Goal: Information Seeking & Learning: Learn about a topic

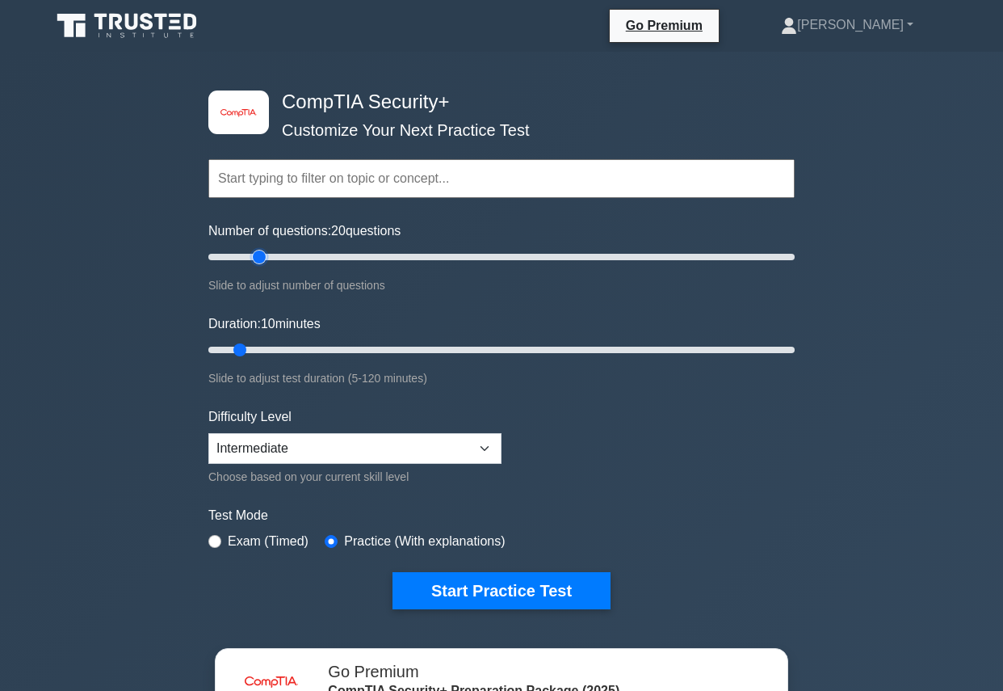
drag, startPoint x: 233, startPoint y: 258, endPoint x: 261, endPoint y: 256, distance: 28.4
type input "20"
click at [261, 256] on input "Number of questions: 20 questions" at bounding box center [501, 256] width 586 height 19
drag, startPoint x: 234, startPoint y: 345, endPoint x: 278, endPoint y: 353, distance: 44.4
type input "20"
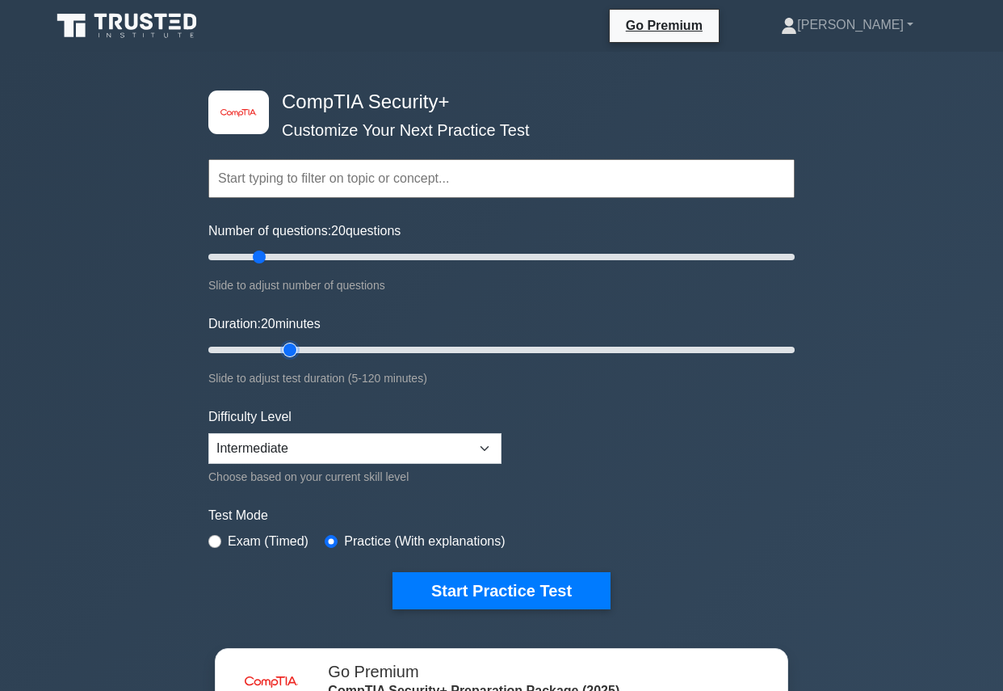
click at [278, 353] on input "Duration: 20 minutes" at bounding box center [501, 349] width 586 height 19
click at [337, 460] on select "Beginner Intermediate Expert" at bounding box center [354, 448] width 293 height 31
click at [334, 450] on select "Beginner Intermediate Expert" at bounding box center [354, 448] width 293 height 31
click at [363, 442] on select "Beginner Intermediate Expert" at bounding box center [354, 448] width 293 height 31
select select "expert"
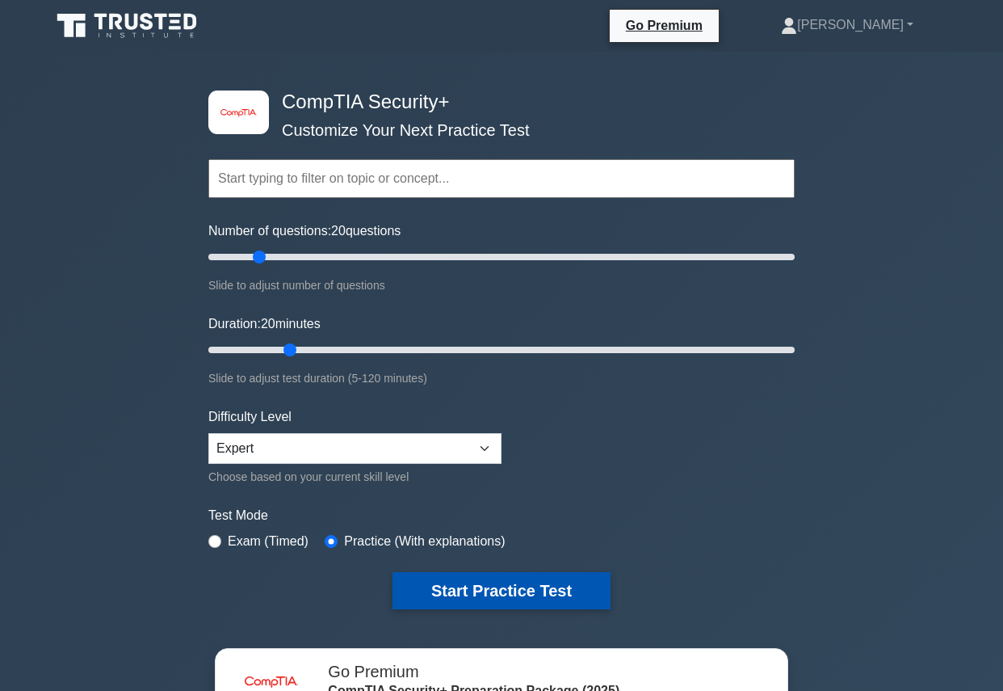
click at [483, 600] on button "Start Practice Test" at bounding box center [501, 590] width 218 height 37
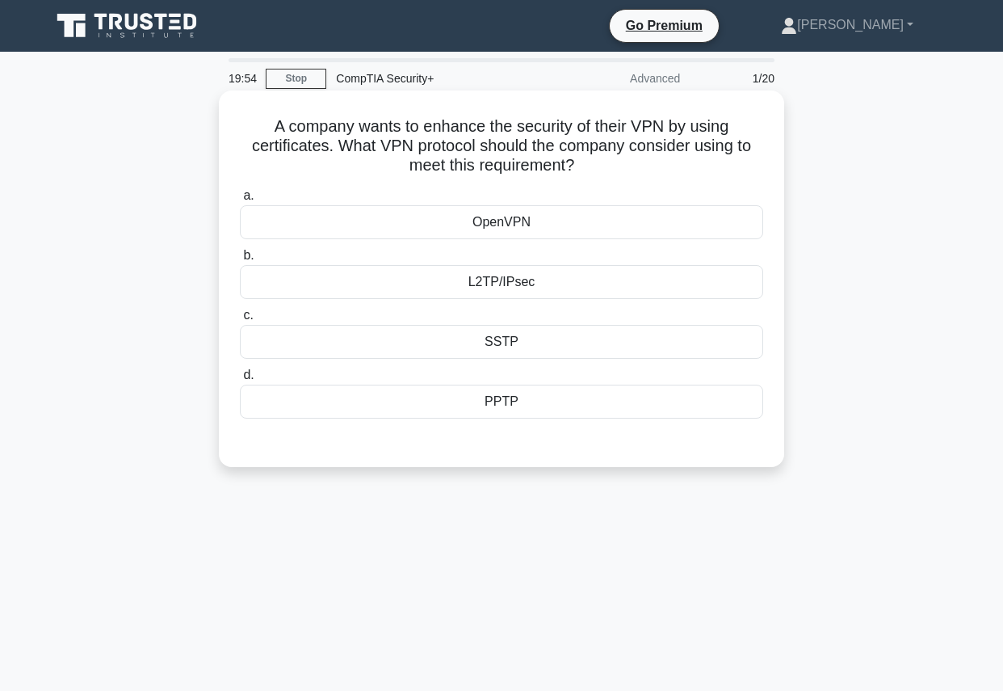
click at [508, 407] on div "PPTP" at bounding box center [501, 401] width 523 height 34
click at [240, 380] on input "d. PPTP" at bounding box center [240, 375] width 0 height 10
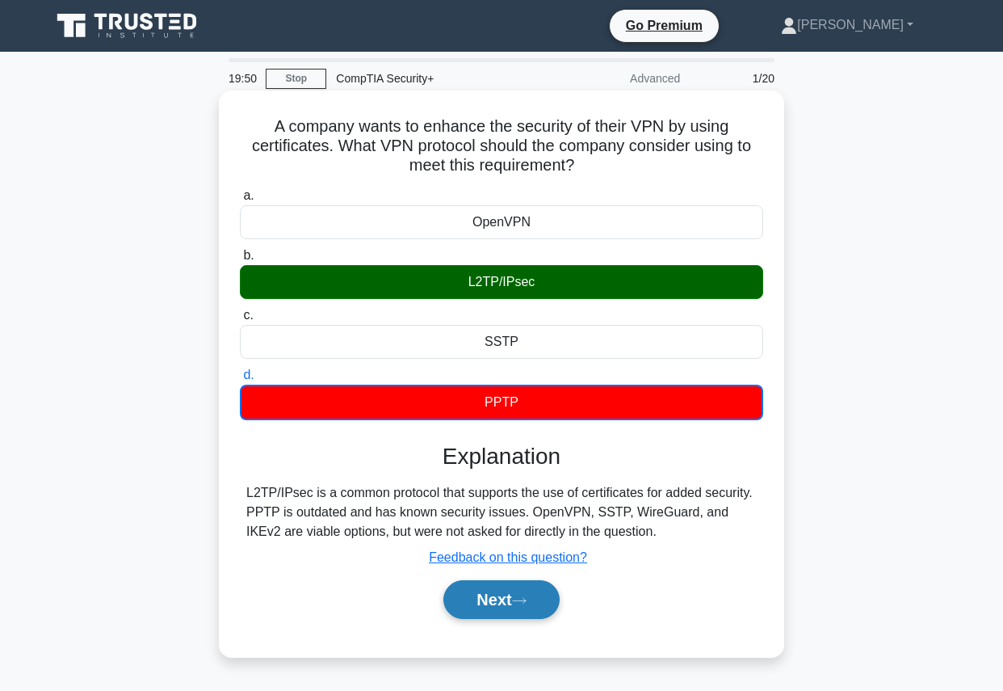
click at [489, 598] on button "Next" at bounding box center [500, 599] width 115 height 39
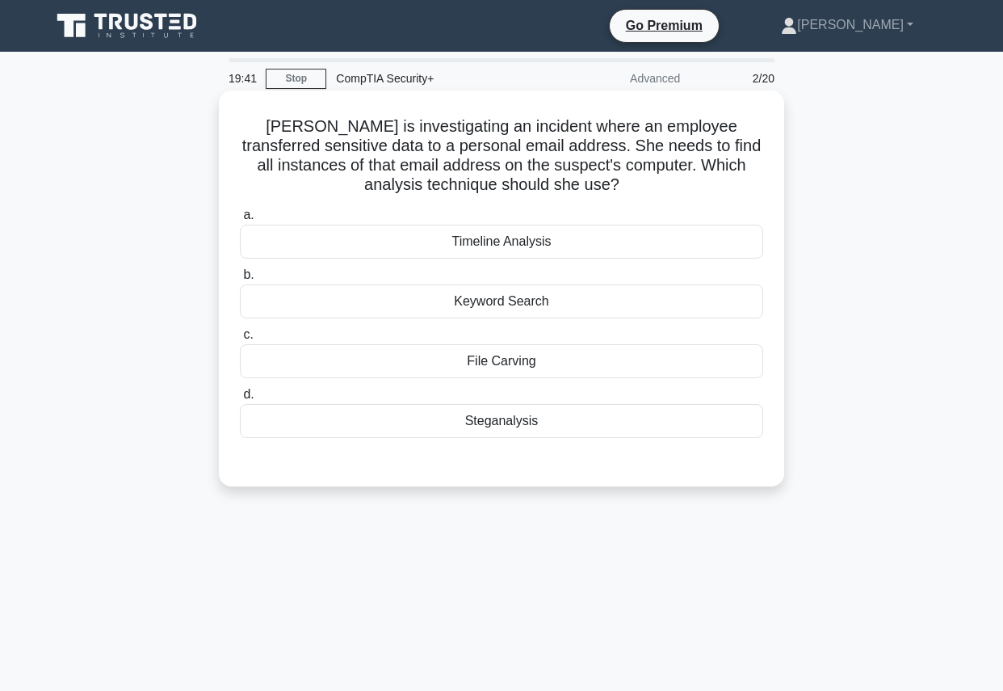
click at [643, 304] on div "Keyword Search" at bounding box center [501, 301] width 523 height 34
click at [240, 280] on input "b. Keyword Search" at bounding box center [240, 275] width 0 height 10
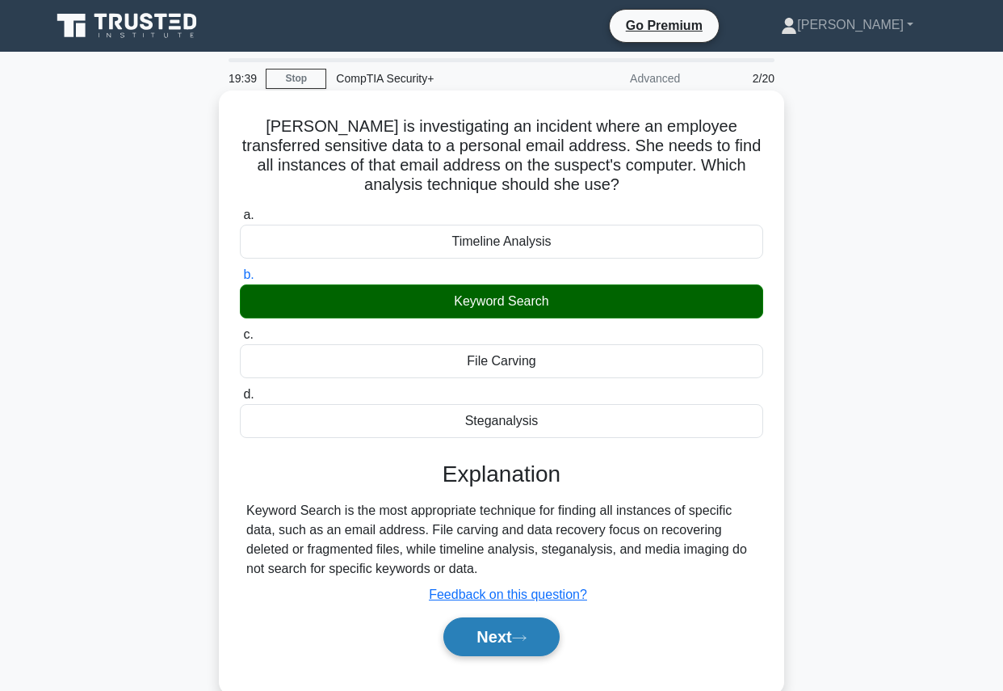
click at [518, 621] on button "Next" at bounding box center [500, 636] width 115 height 39
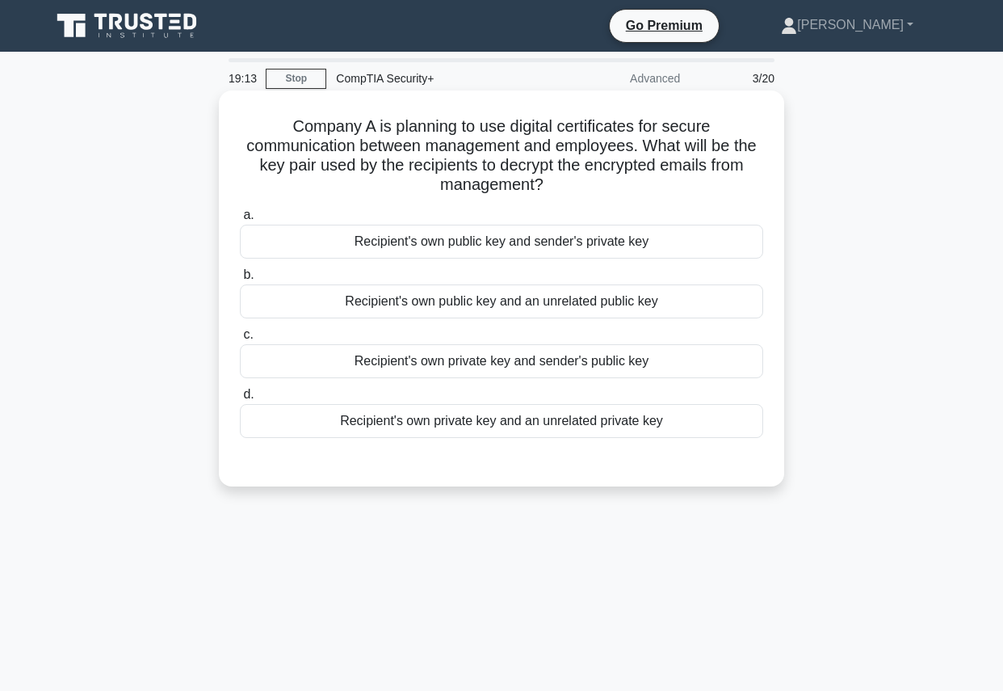
click at [674, 360] on div "Recipient's own private key and sender's public key" at bounding box center [501, 361] width 523 height 34
click at [240, 340] on input "c. Recipient's own private key and sender's public key" at bounding box center [240, 335] width 0 height 10
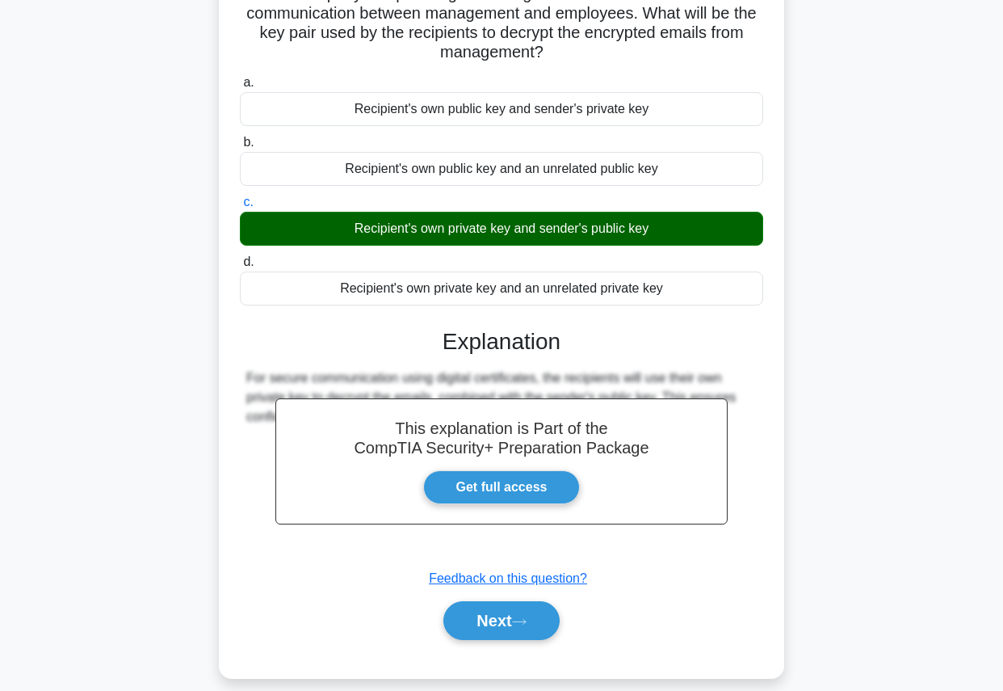
scroll to position [182, 0]
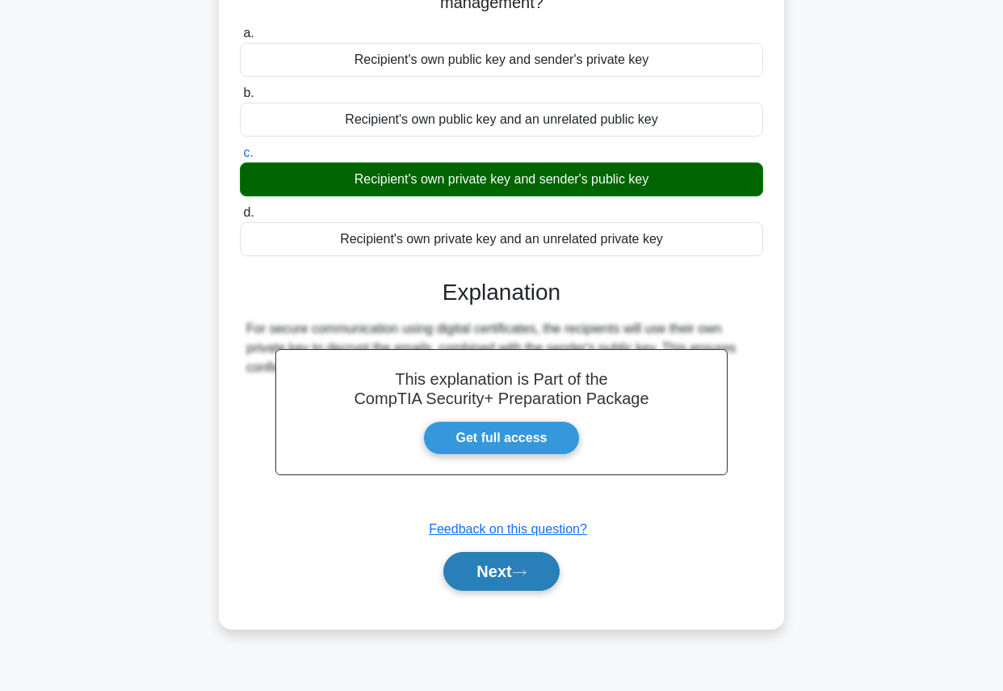
click at [496, 574] on button "Next" at bounding box center [500, 571] width 115 height 39
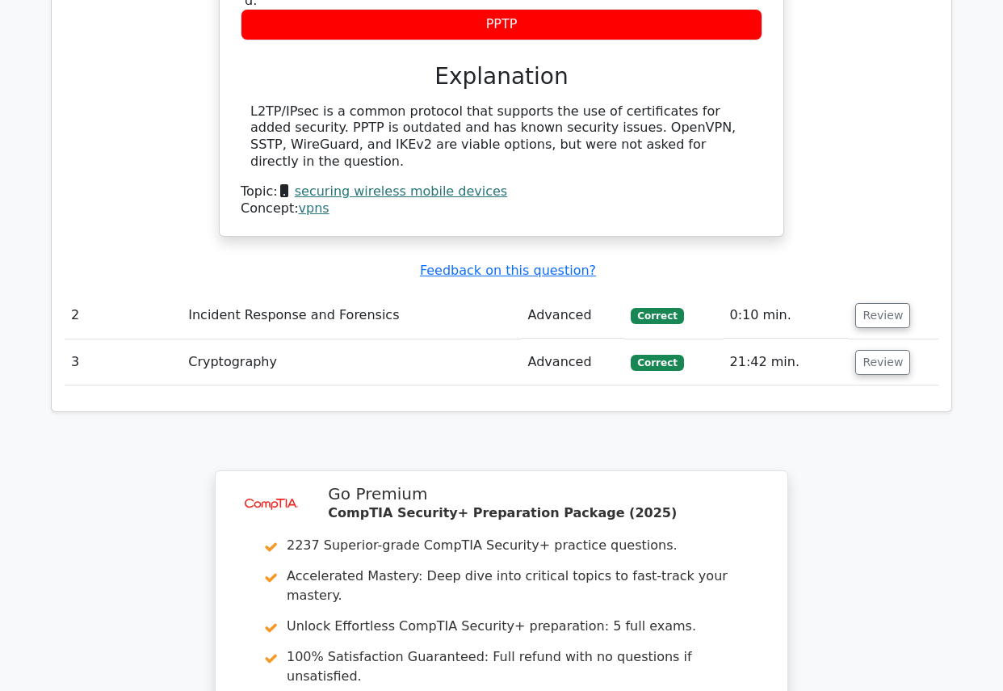
scroll to position [1864, 0]
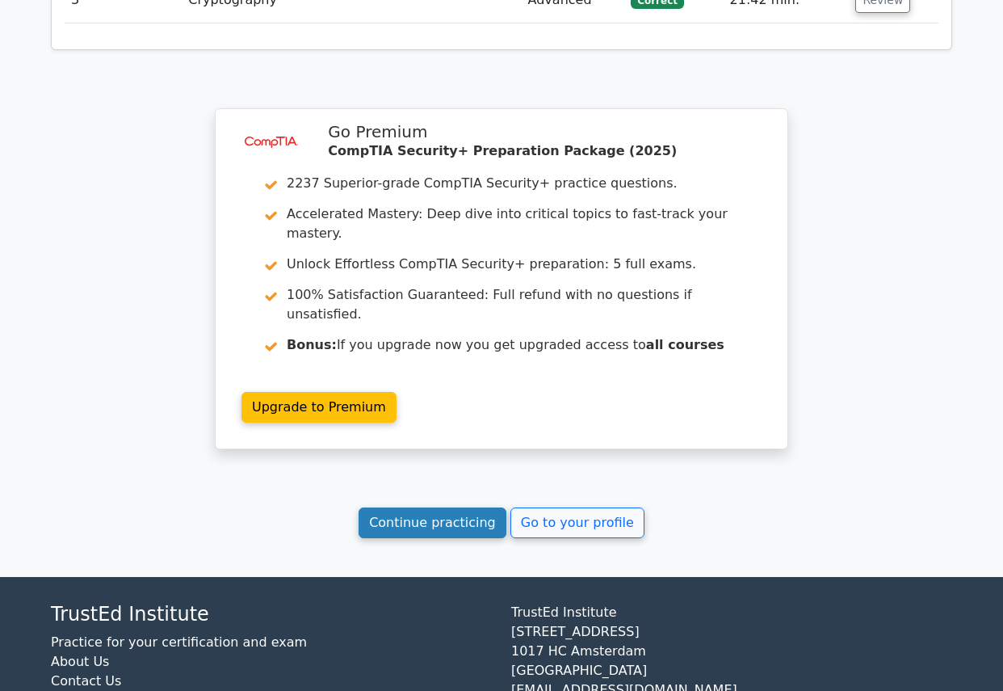
click at [413, 507] on link "Continue practicing" at bounding box center [433, 522] width 148 height 31
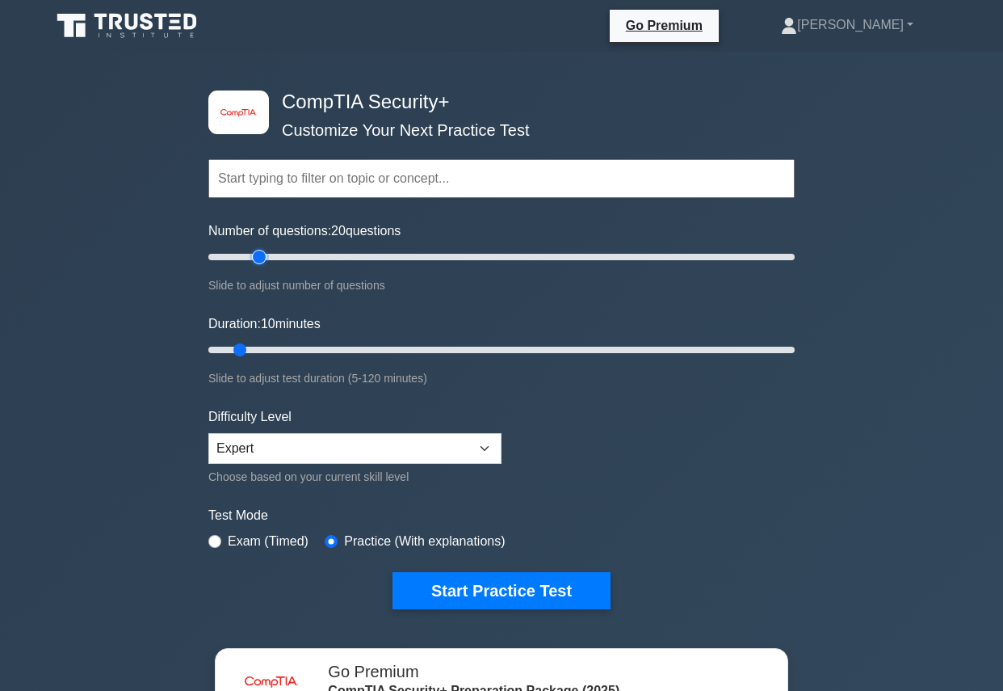
drag, startPoint x: 230, startPoint y: 251, endPoint x: 257, endPoint y: 251, distance: 26.7
type input "20"
click at [257, 251] on input "Number of questions: 20 questions" at bounding box center [501, 256] width 586 height 19
drag, startPoint x: 243, startPoint y: 357, endPoint x: 279, endPoint y: 355, distance: 36.4
type input "20"
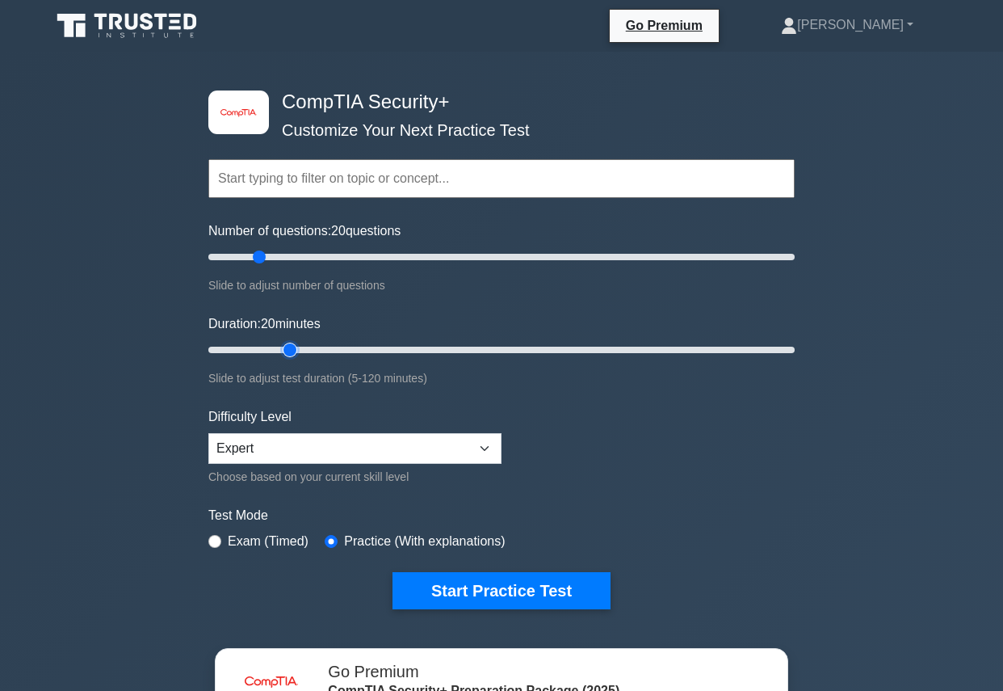
click at [279, 355] on input "Duration: 20 minutes" at bounding box center [501, 349] width 586 height 19
click at [288, 461] on select "Beginner Intermediate Expert" at bounding box center [354, 448] width 293 height 31
select select "intermediate"
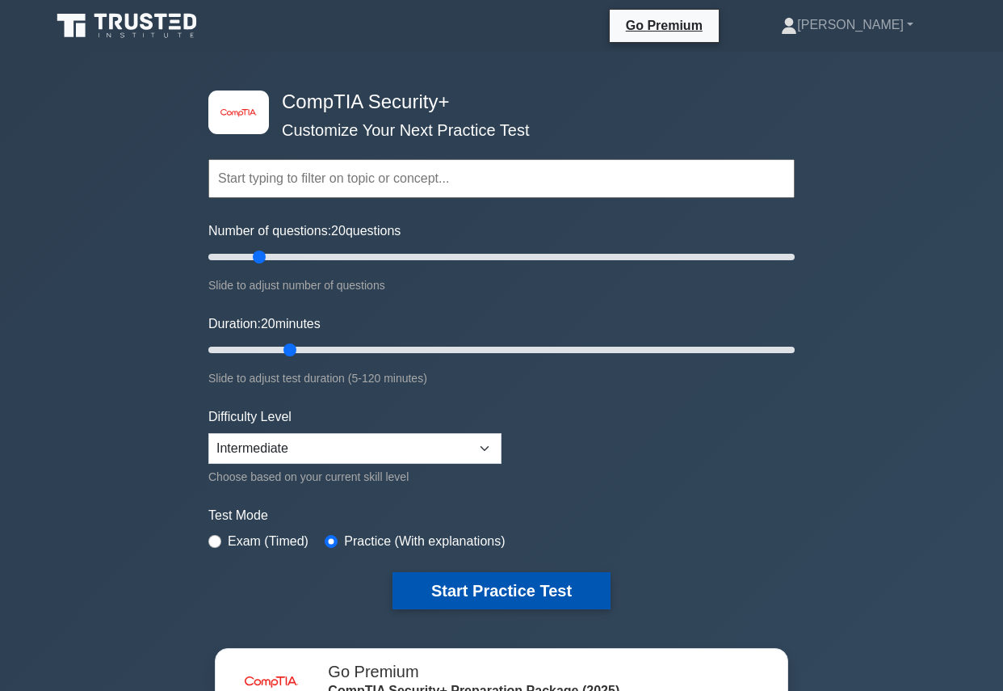
click at [437, 588] on button "Start Practice Test" at bounding box center [501, 590] width 218 height 37
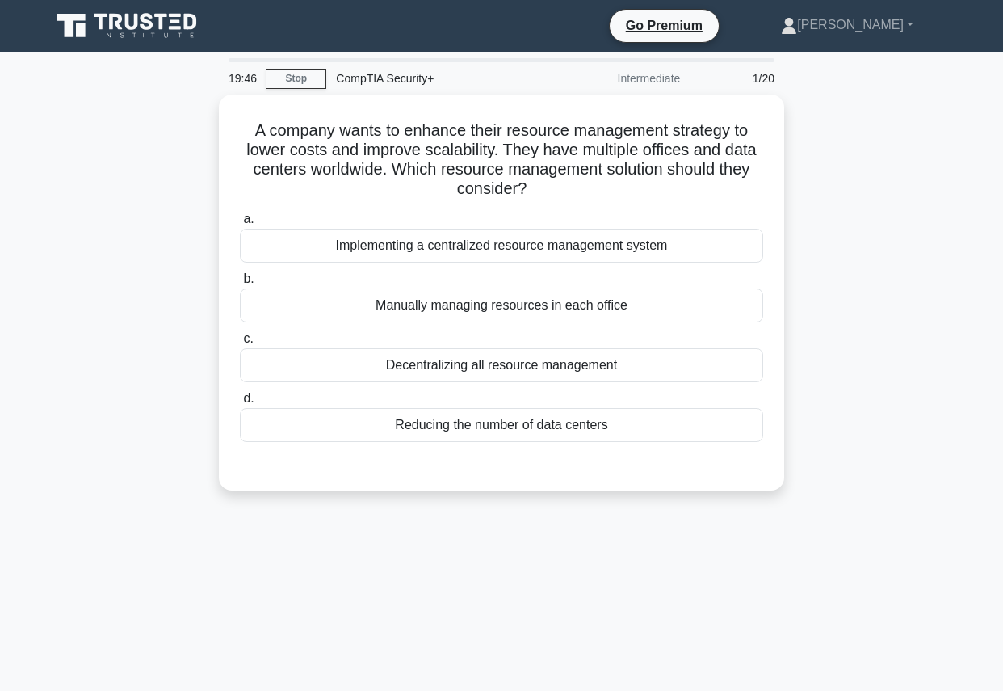
click at [795, 176] on div "A company wants to enhance their resource management strategy to lower costs an…" at bounding box center [501, 301] width 921 height 415
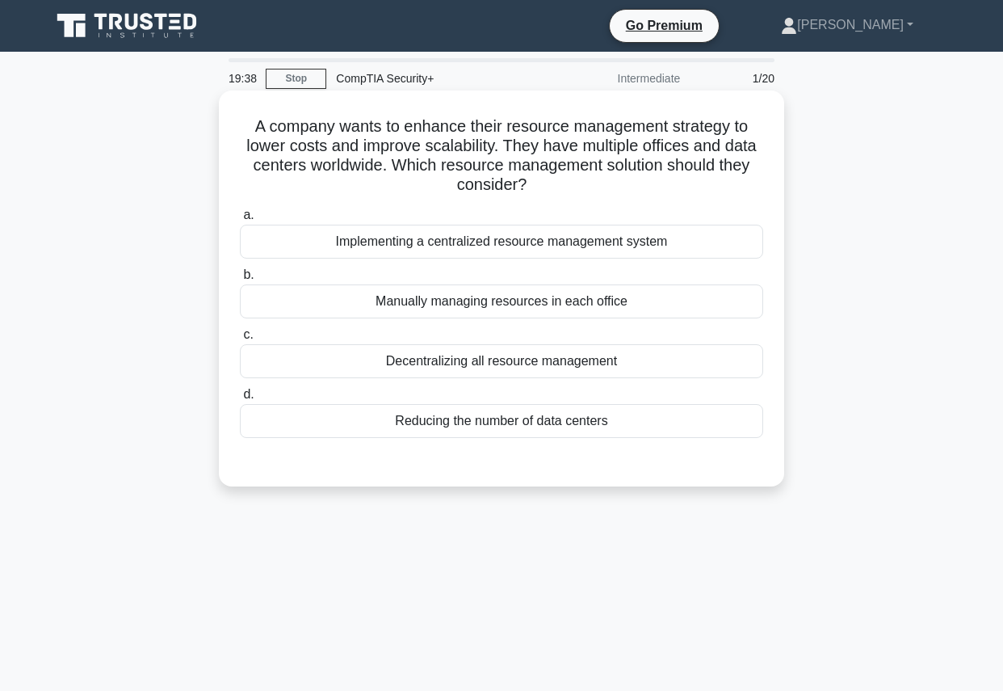
click at [573, 241] on div "Implementing a centralized resource management system" at bounding box center [501, 242] width 523 height 34
click at [240, 220] on input "a. Implementing a centralized resource management system" at bounding box center [240, 215] width 0 height 10
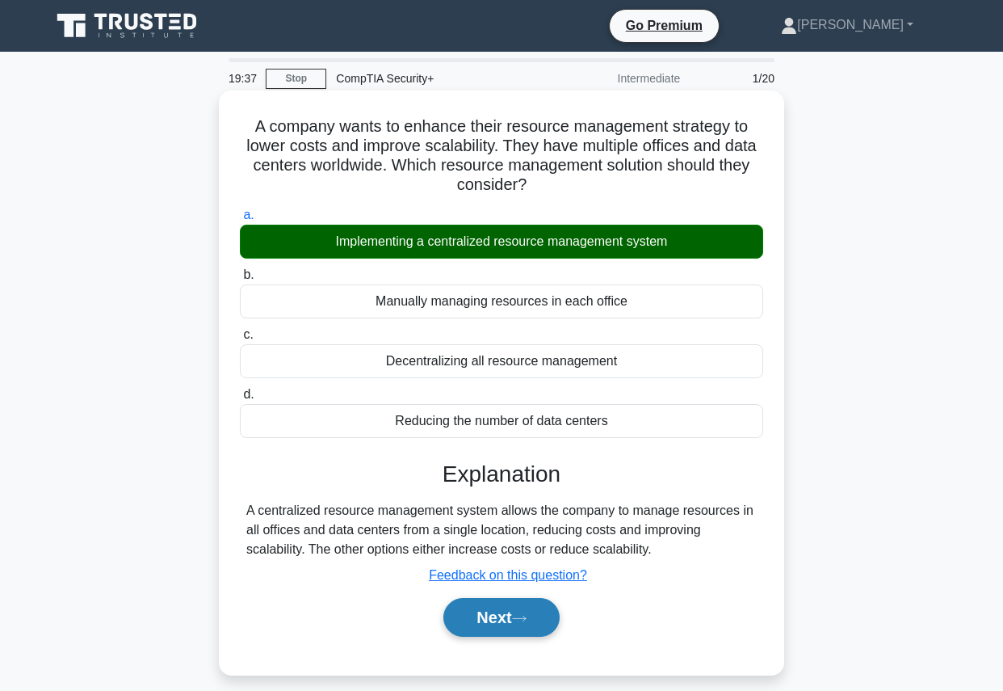
click at [500, 621] on button "Next" at bounding box center [500, 617] width 115 height 39
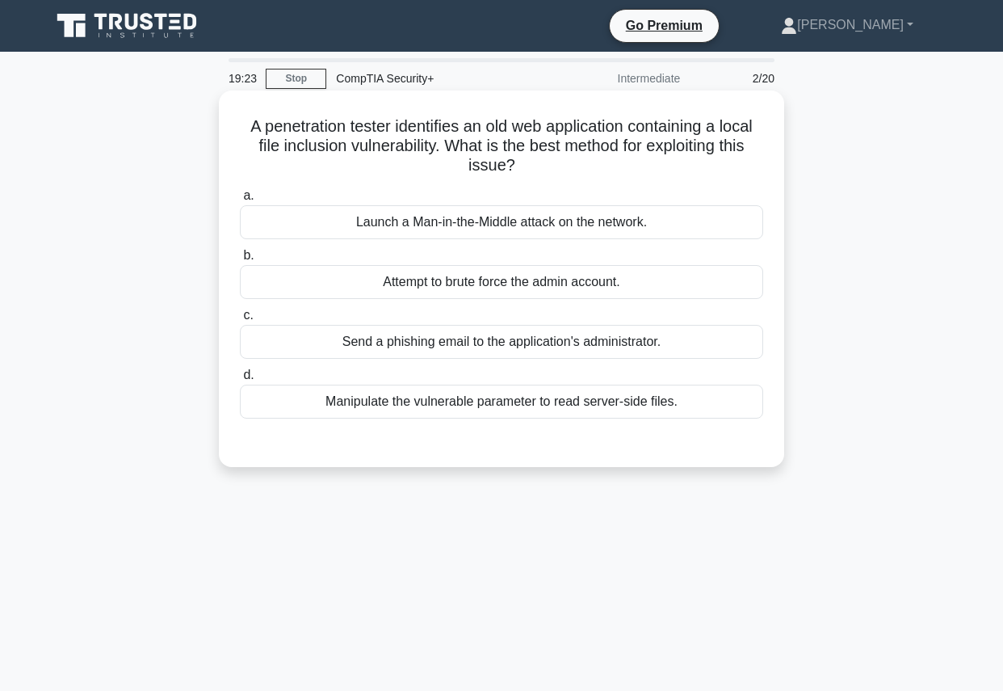
click at [602, 401] on div "Manipulate the vulnerable parameter to read server-side files." at bounding box center [501, 401] width 523 height 34
click at [240, 380] on input "d. Manipulate the vulnerable parameter to read server-side files." at bounding box center [240, 375] width 0 height 10
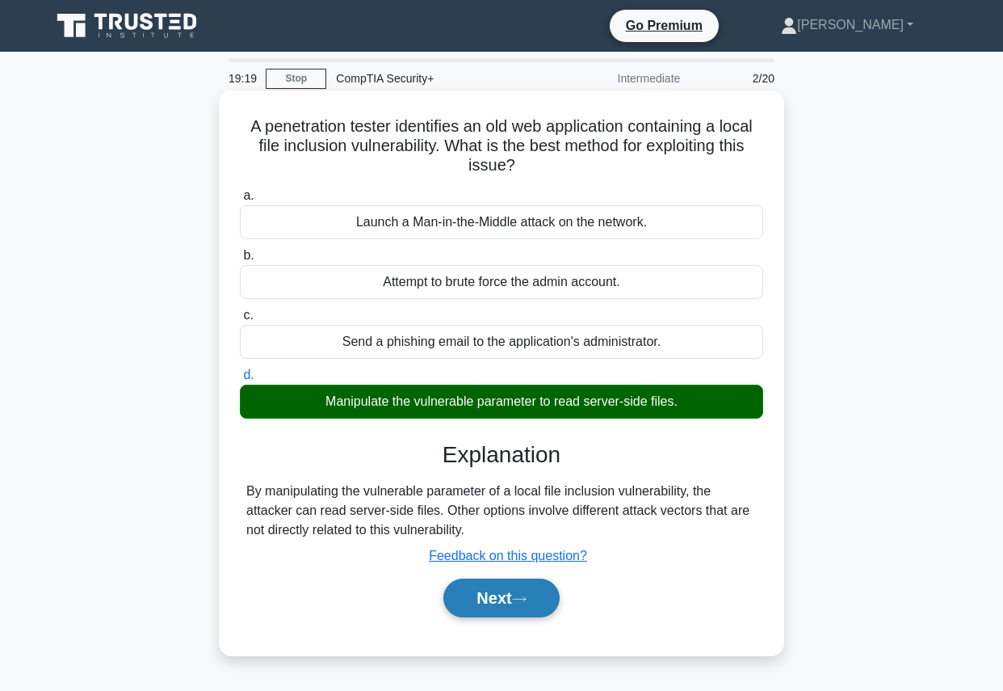
click at [518, 595] on button "Next" at bounding box center [500, 597] width 115 height 39
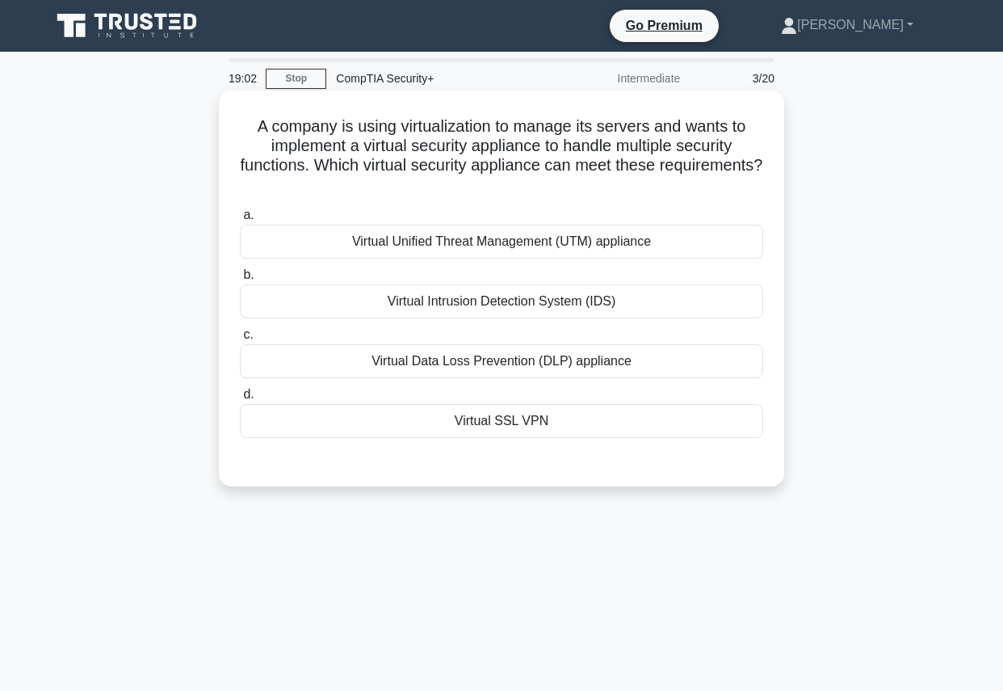
click at [644, 240] on div "Virtual Unified Threat Management (UTM) appliance" at bounding box center [501, 242] width 523 height 34
click at [240, 220] on input "a. Virtual Unified Threat Management (UTM) appliance" at bounding box center [240, 215] width 0 height 10
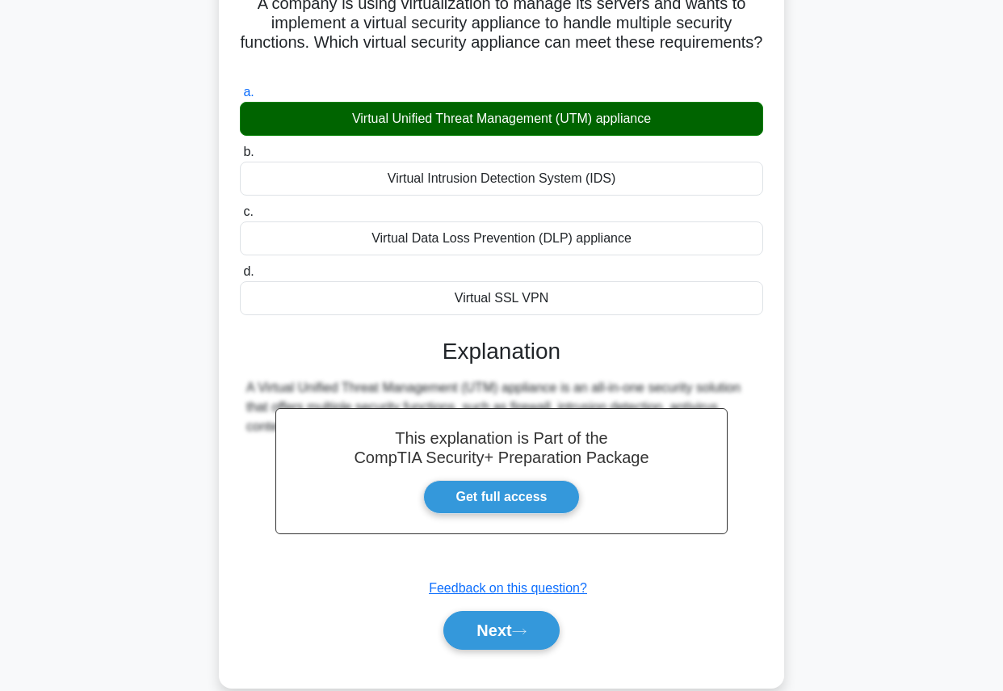
scroll to position [156, 0]
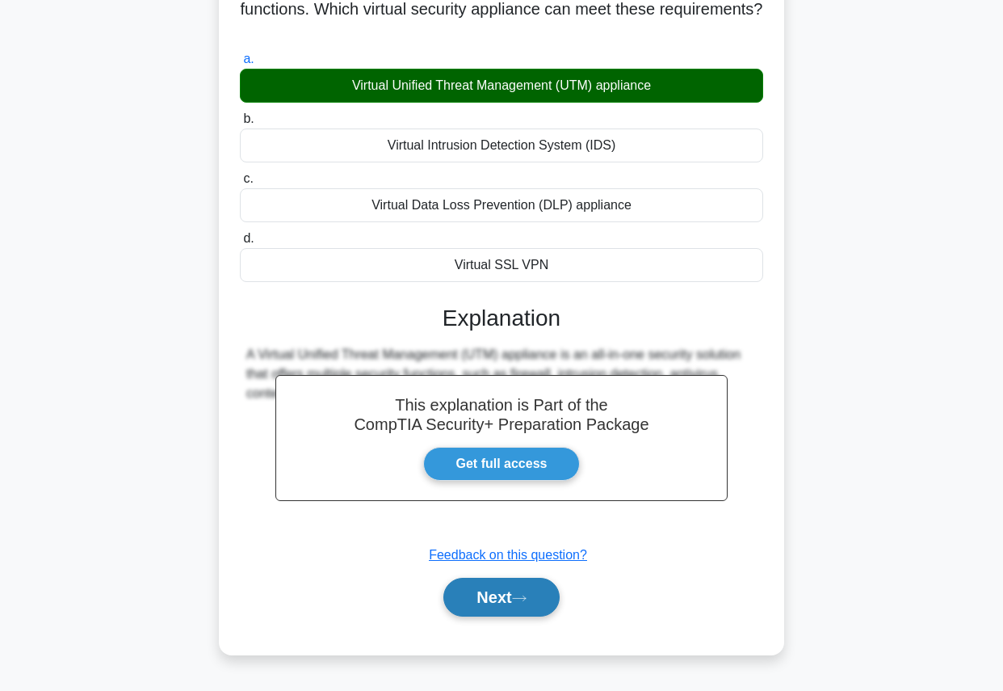
click at [500, 605] on button "Next" at bounding box center [500, 596] width 115 height 39
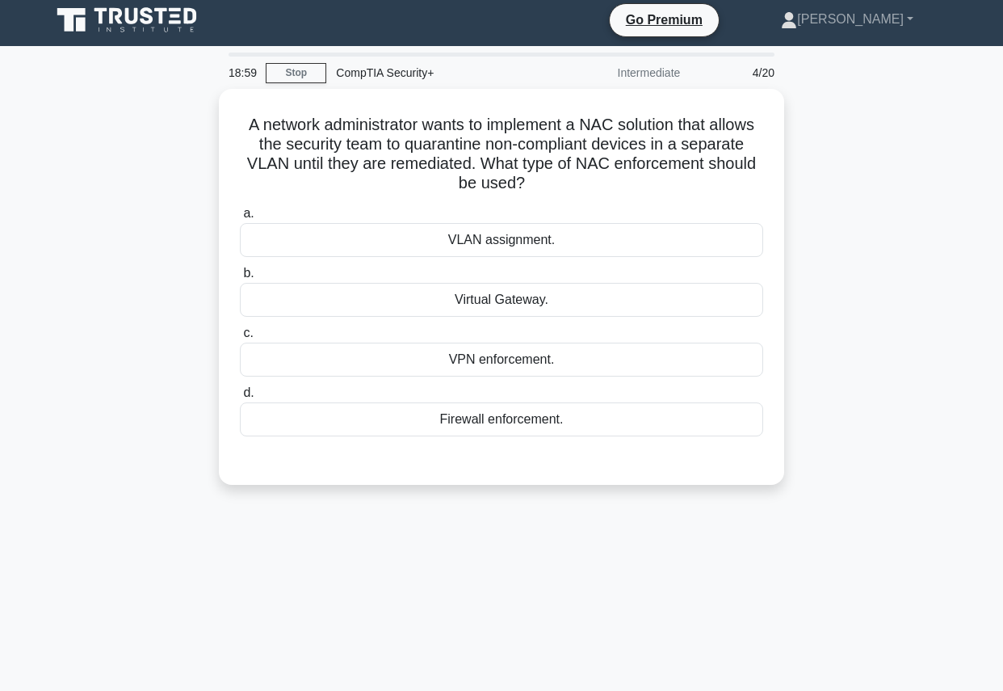
scroll to position [0, 0]
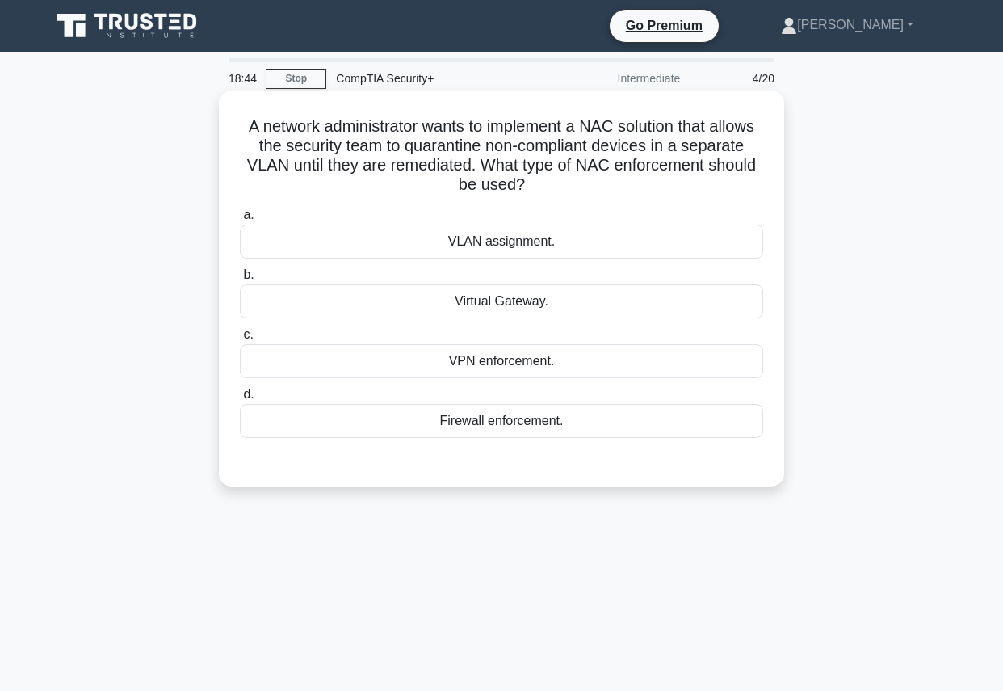
click at [557, 298] on div "Virtual Gateway." at bounding box center [501, 301] width 523 height 34
click at [240, 280] on input "b. Virtual Gateway." at bounding box center [240, 275] width 0 height 10
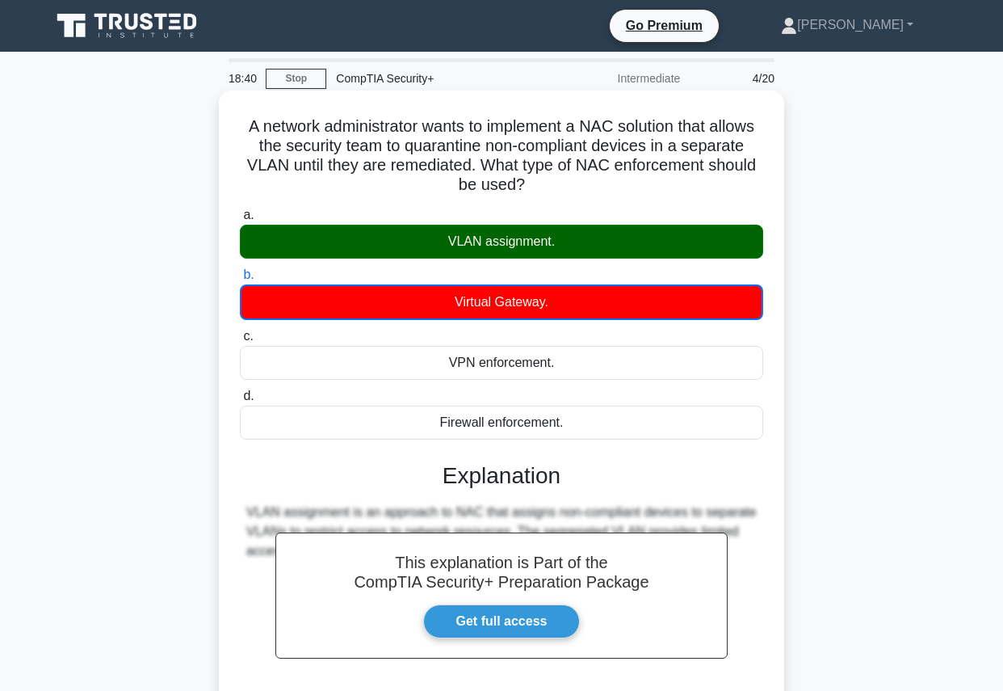
drag, startPoint x: 533, startPoint y: 188, endPoint x: 242, endPoint y: 113, distance: 300.3
click at [242, 114] on div "A network administrator wants to implement a NAC solution that allows the secur…" at bounding box center [501, 451] width 552 height 708
copy h5 "A network administrator wants to implement a NAC solution that allows the secur…"
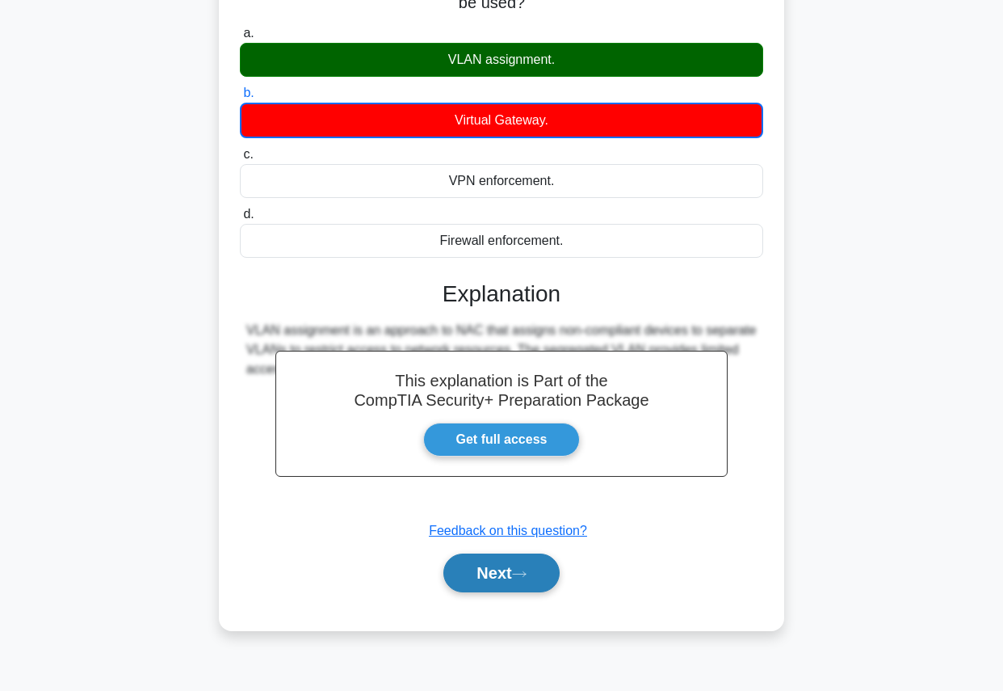
click at [489, 567] on button "Next" at bounding box center [500, 572] width 115 height 39
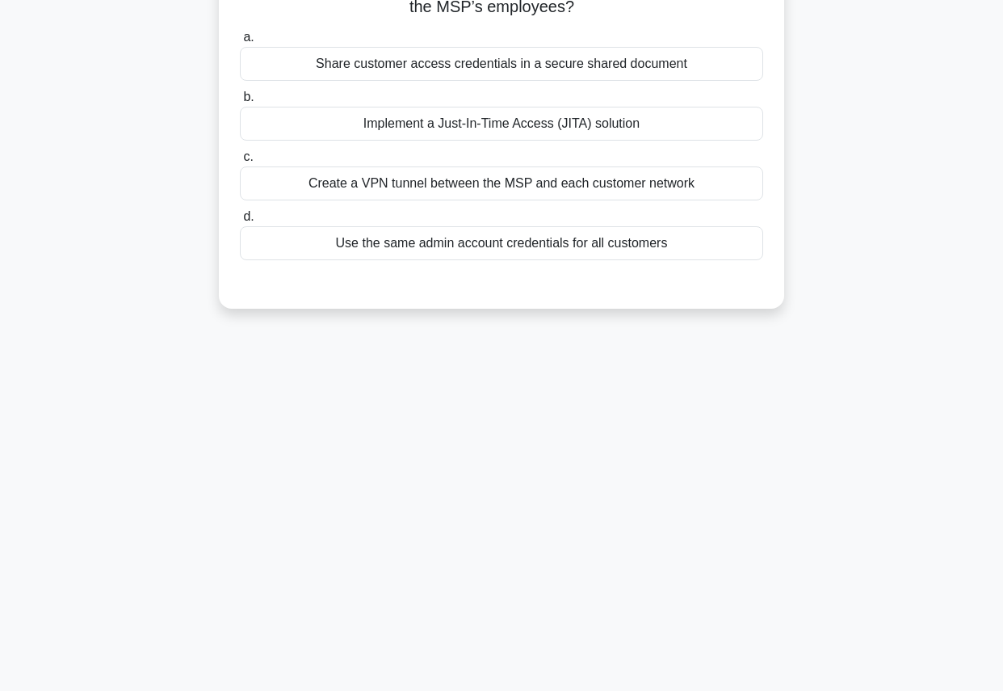
scroll to position [0, 0]
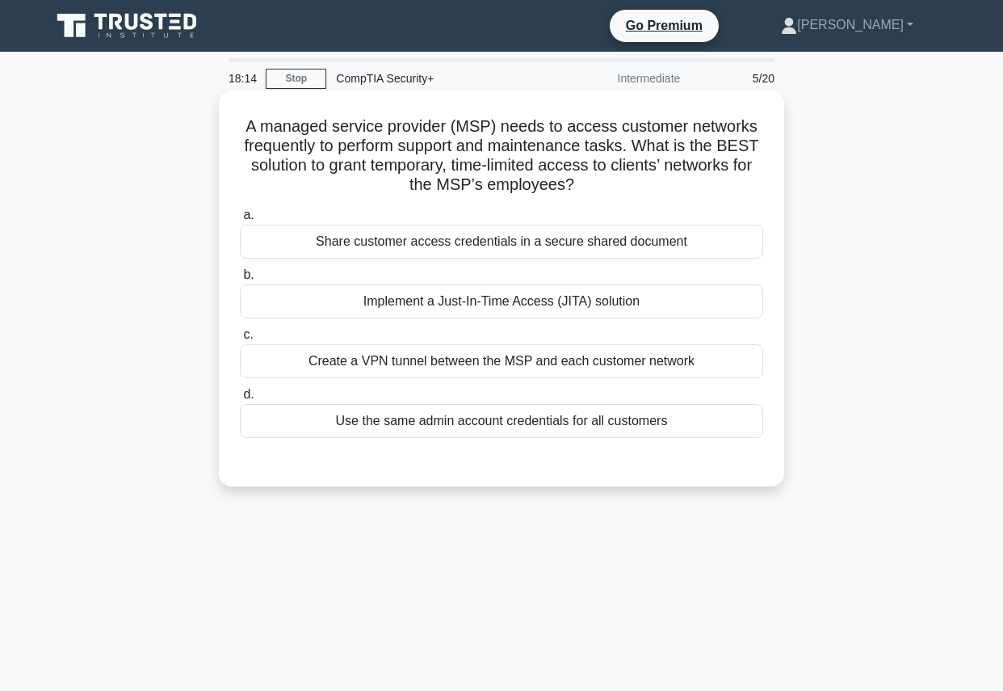
click at [569, 270] on label "b. Implement a Just-In-Time Access (JITA) solution" at bounding box center [501, 291] width 523 height 53
click at [240, 270] on input "b. Implement a Just-In-Time Access (JITA) solution" at bounding box center [240, 275] width 0 height 10
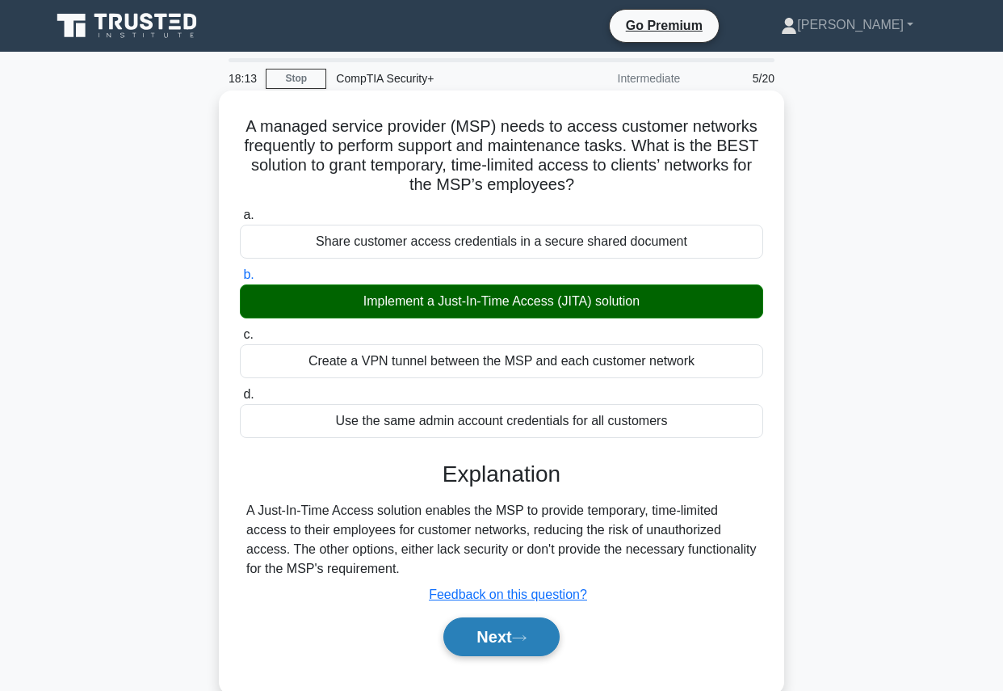
click at [492, 633] on button "Next" at bounding box center [500, 636] width 115 height 39
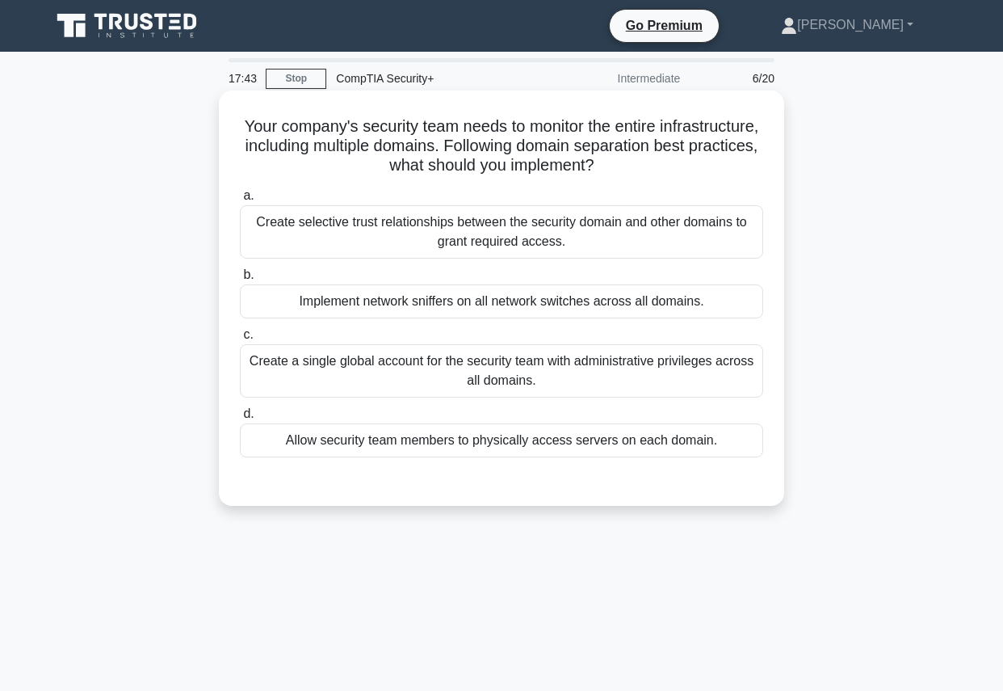
click at [611, 233] on div "Create selective trust relationships between the security domain and other doma…" at bounding box center [501, 231] width 523 height 53
click at [240, 201] on input "a. Create selective trust relationships between the security domain and other d…" at bounding box center [240, 196] width 0 height 10
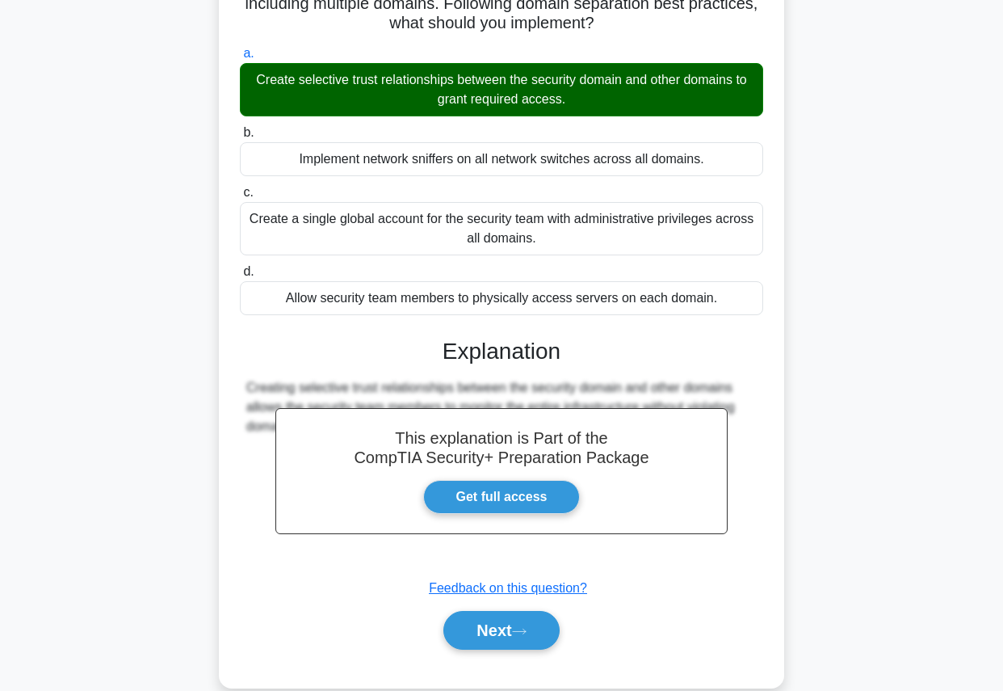
scroll to position [182, 0]
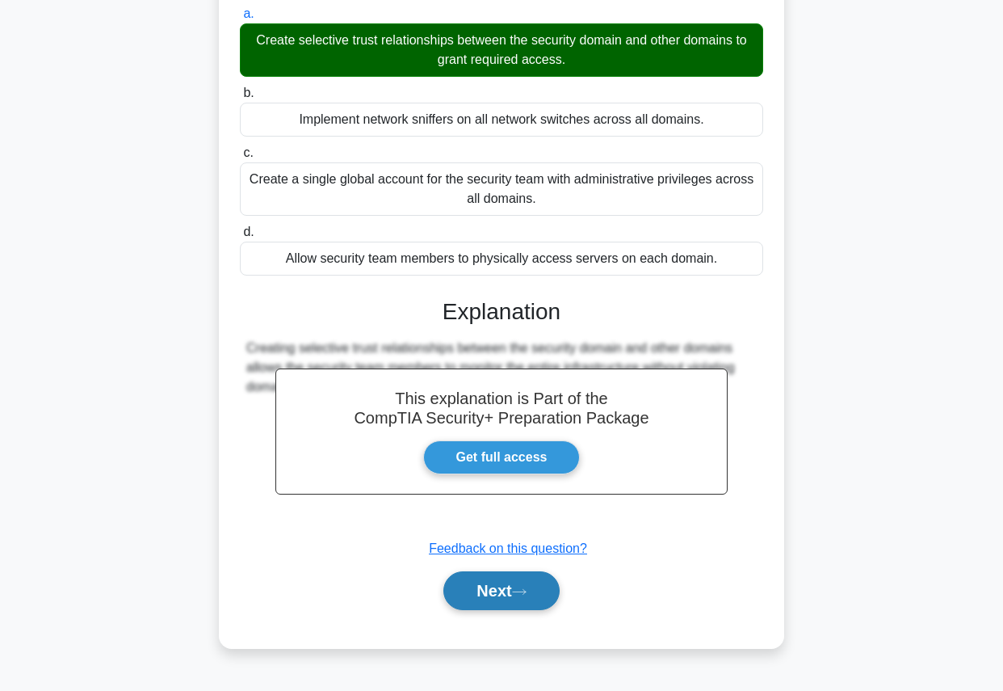
click at [485, 589] on button "Next" at bounding box center [500, 590] width 115 height 39
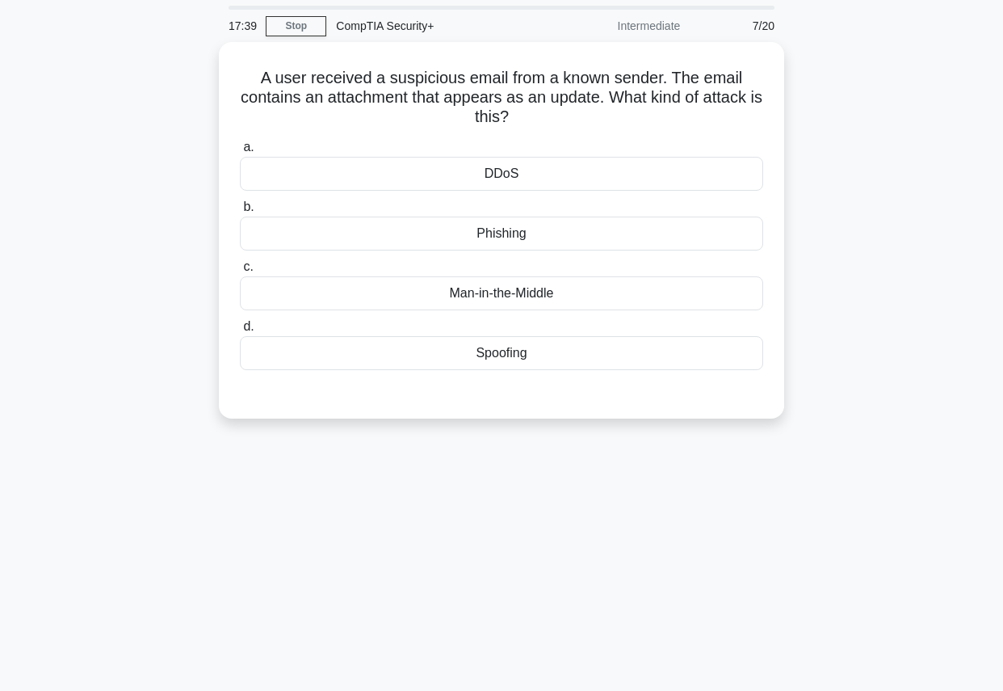
scroll to position [0, 0]
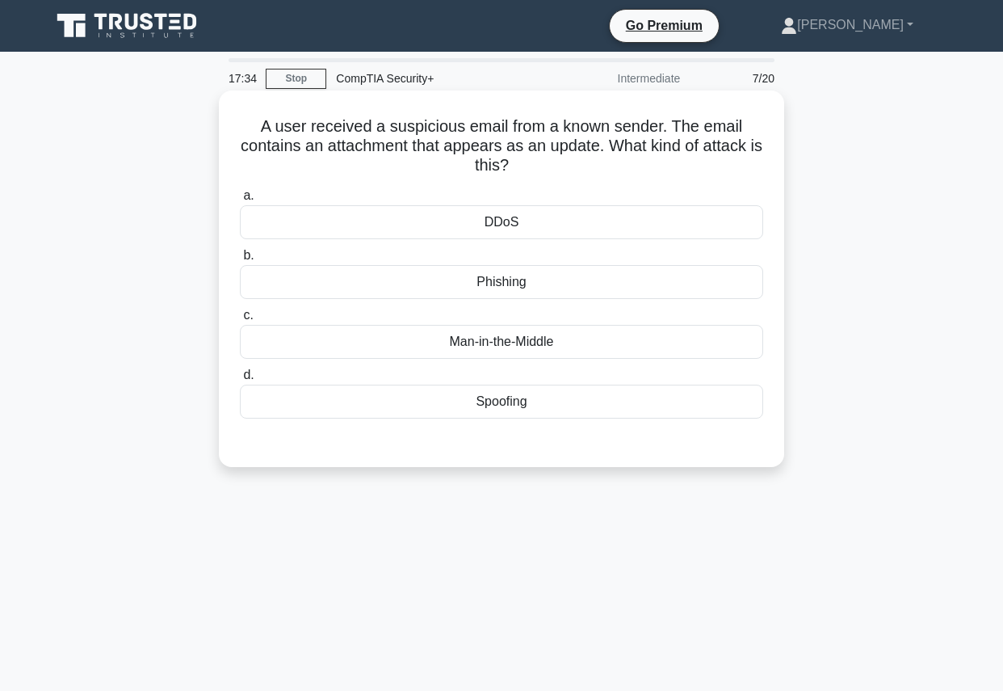
click at [512, 283] on div "Phishing" at bounding box center [501, 282] width 523 height 34
click at [240, 261] on input "b. Phishing" at bounding box center [240, 255] width 0 height 10
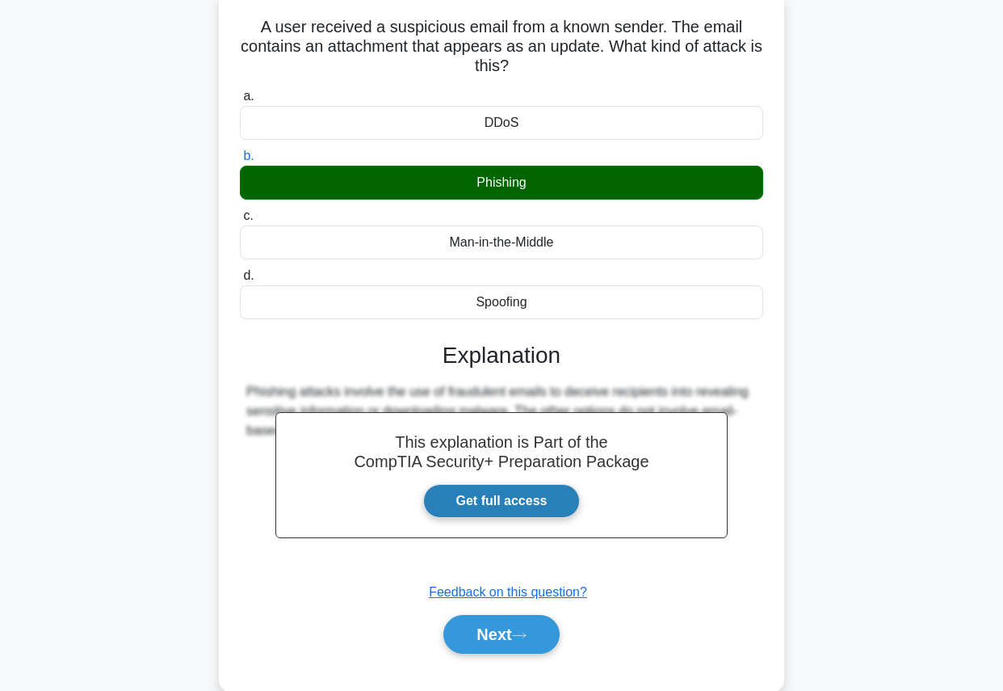
scroll to position [182, 0]
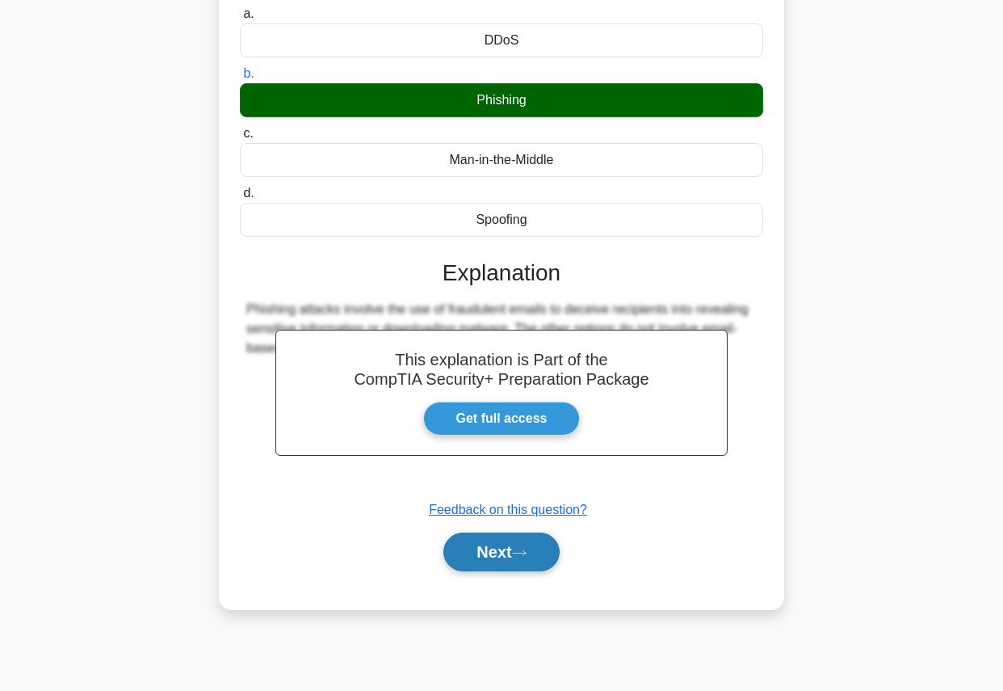
click at [506, 556] on button "Next" at bounding box center [500, 551] width 115 height 39
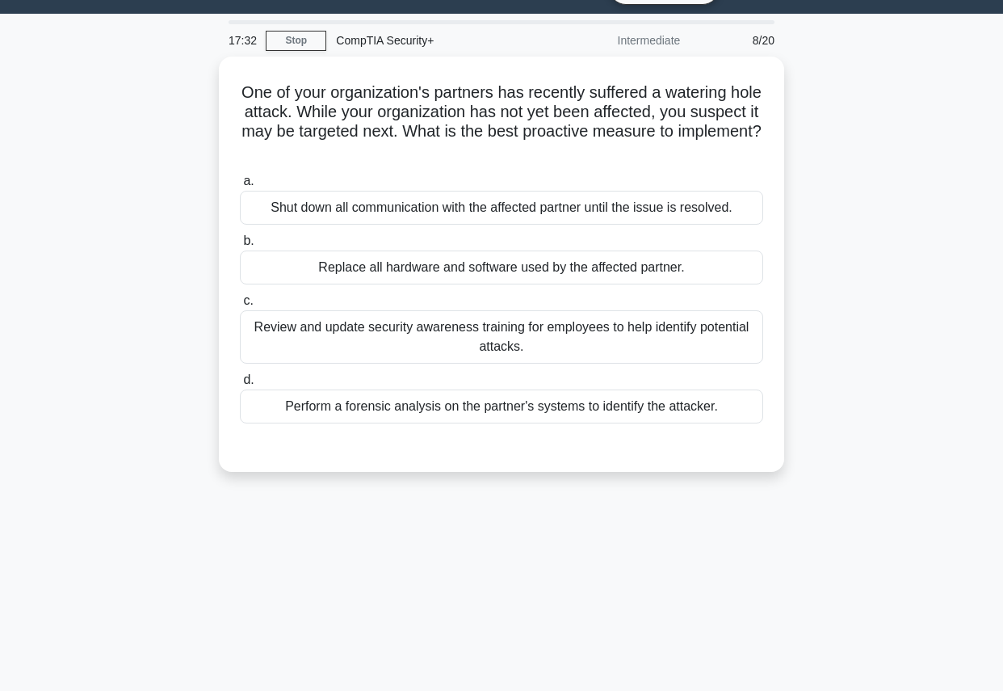
scroll to position [0, 0]
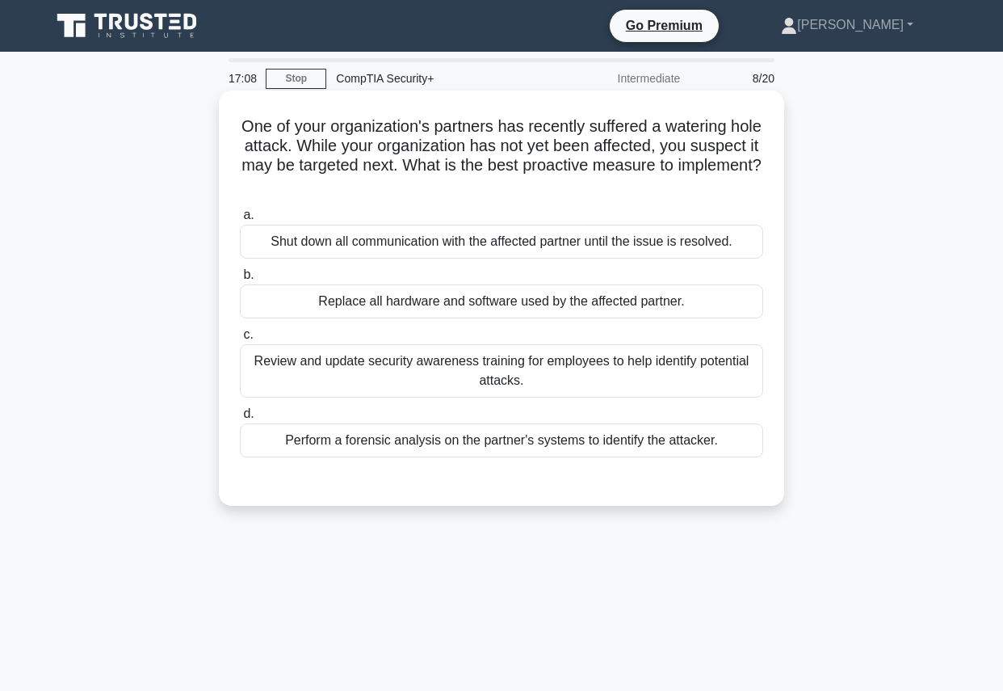
click at [610, 241] on div "Shut down all communication with the affected partner until the issue is resolv…" at bounding box center [501, 242] width 523 height 34
click at [240, 220] on input "a. Shut down all communication with the affected partner until the issue is res…" at bounding box center [240, 215] width 0 height 10
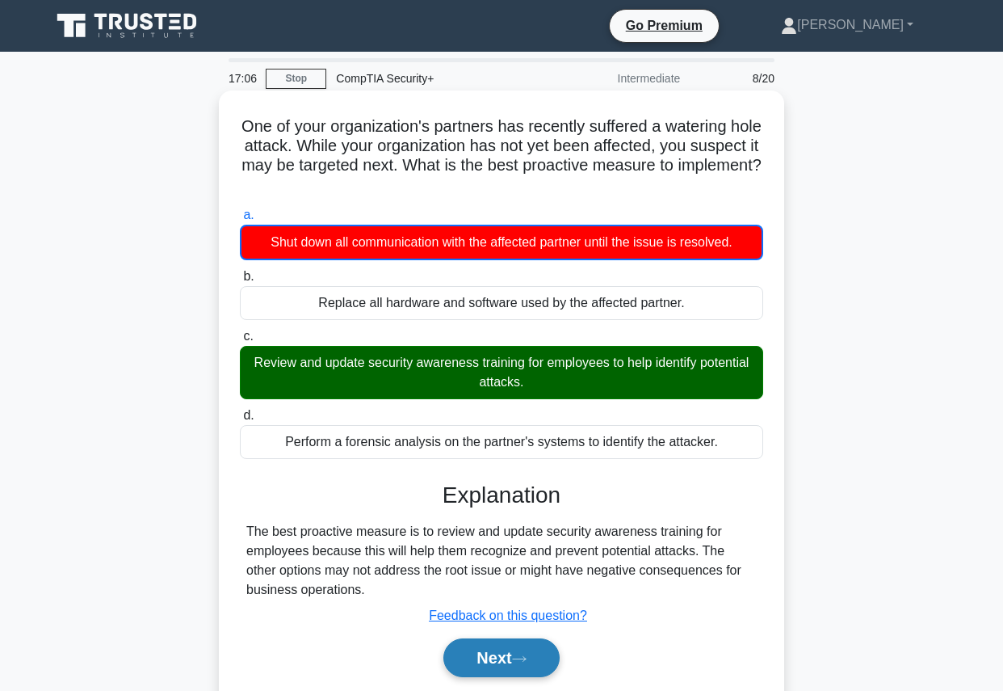
click at [495, 671] on button "Next" at bounding box center [500, 657] width 115 height 39
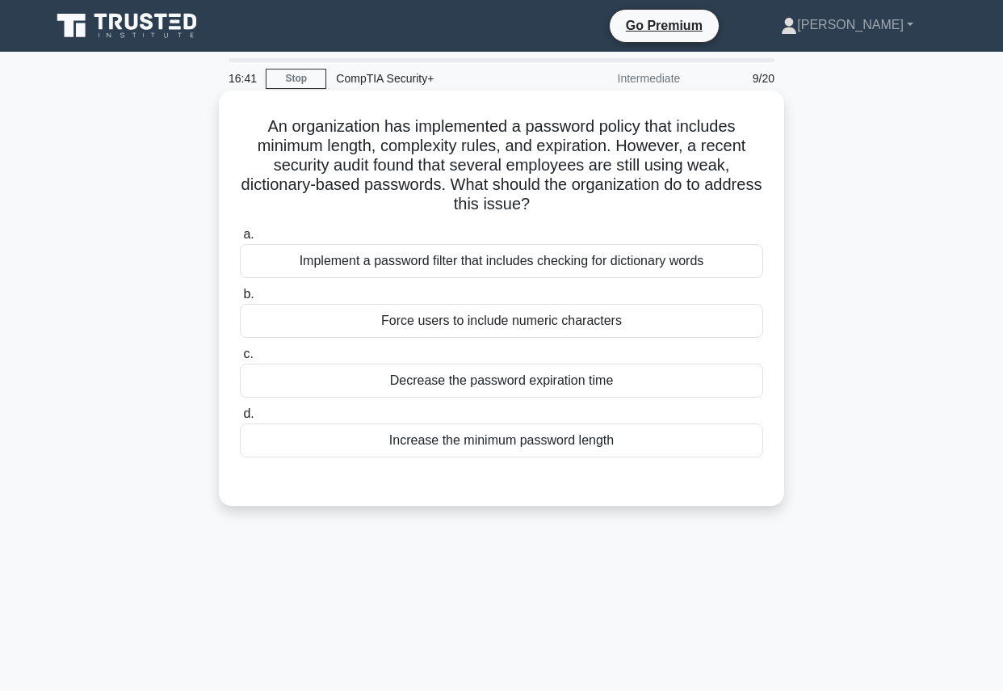
click at [582, 317] on div "Force users to include numeric characters" at bounding box center [501, 321] width 523 height 34
click at [240, 300] on input "b. Force users to include numeric characters" at bounding box center [240, 294] width 0 height 10
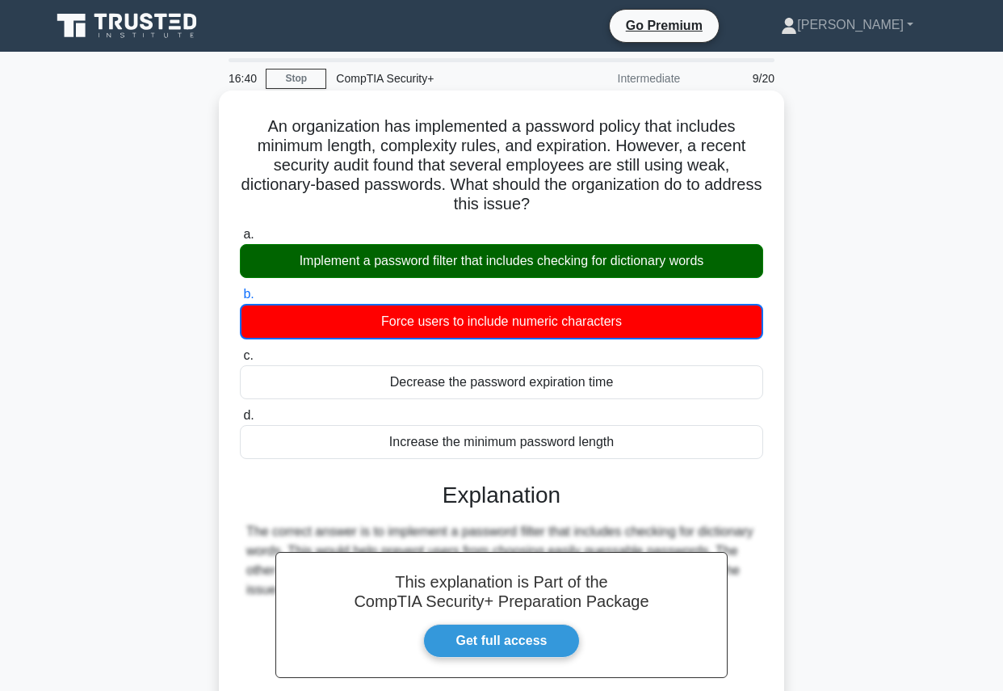
scroll to position [182, 0]
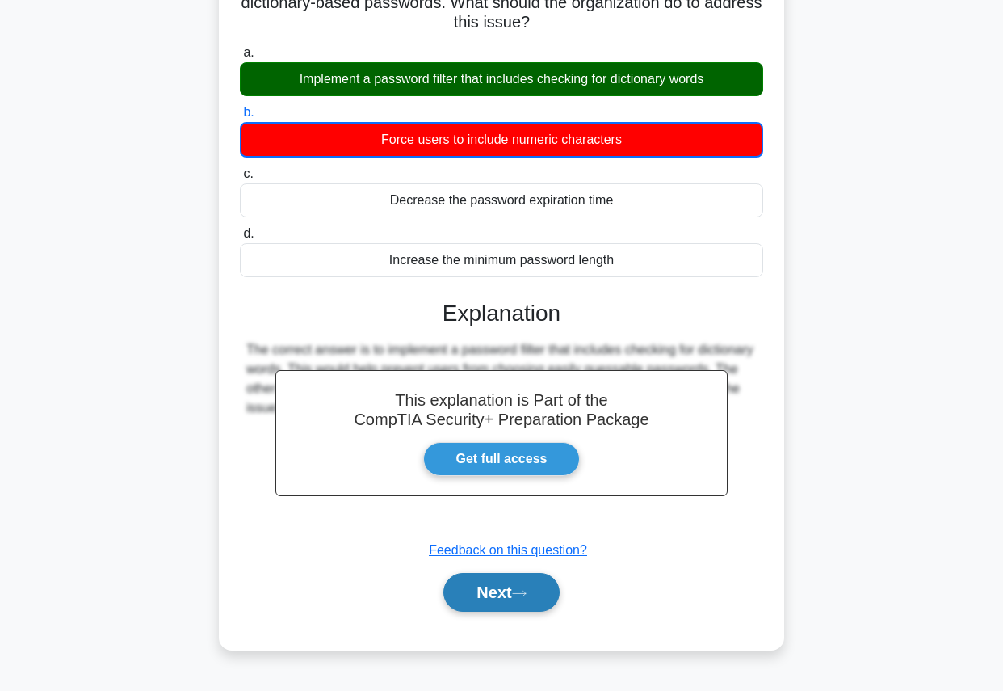
click at [468, 598] on button "Next" at bounding box center [500, 592] width 115 height 39
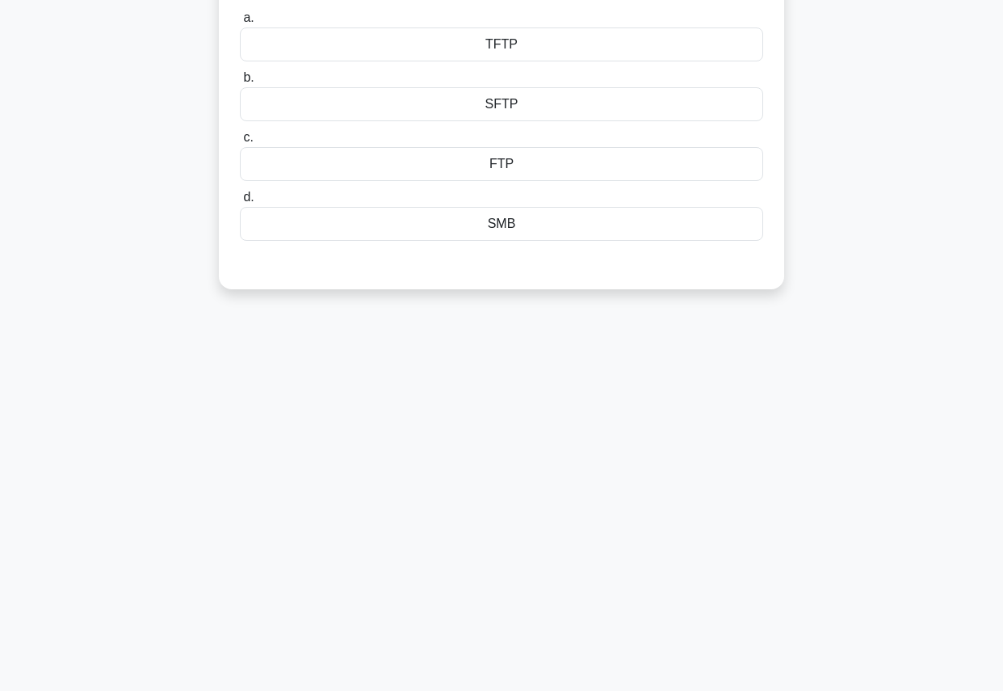
scroll to position [0, 0]
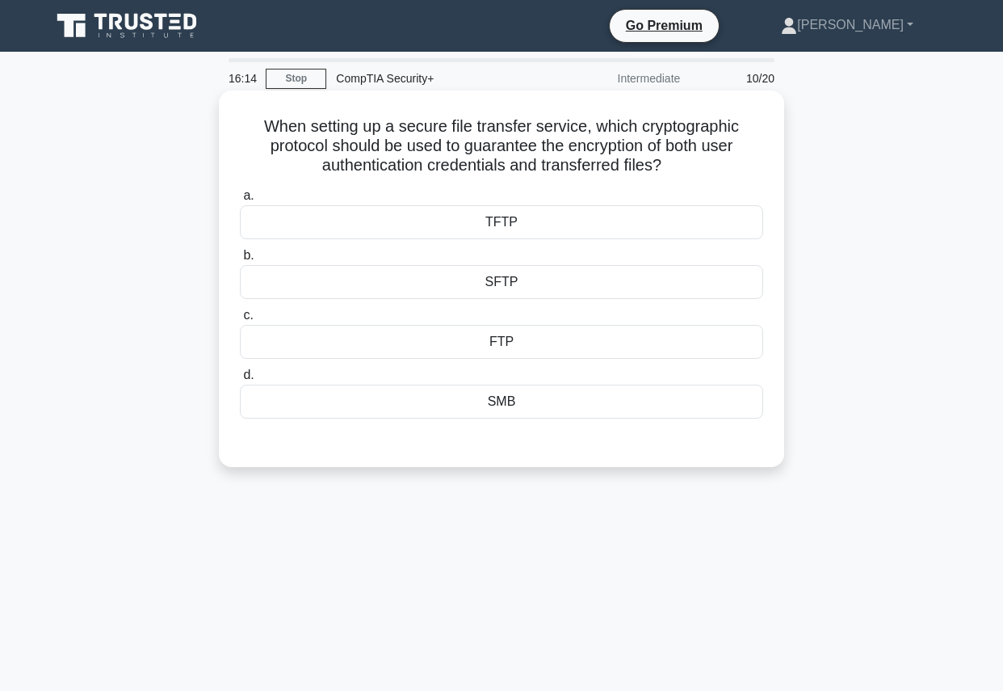
click at [544, 280] on div "SFTP" at bounding box center [501, 282] width 523 height 34
click at [240, 261] on input "b. SFTP" at bounding box center [240, 255] width 0 height 10
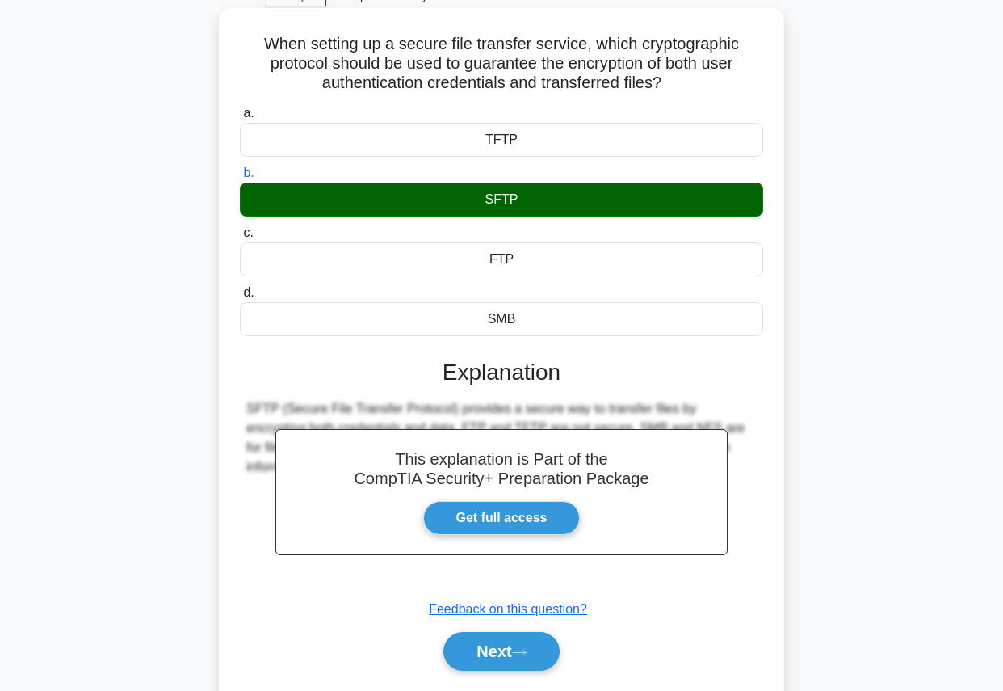
scroll to position [85, 0]
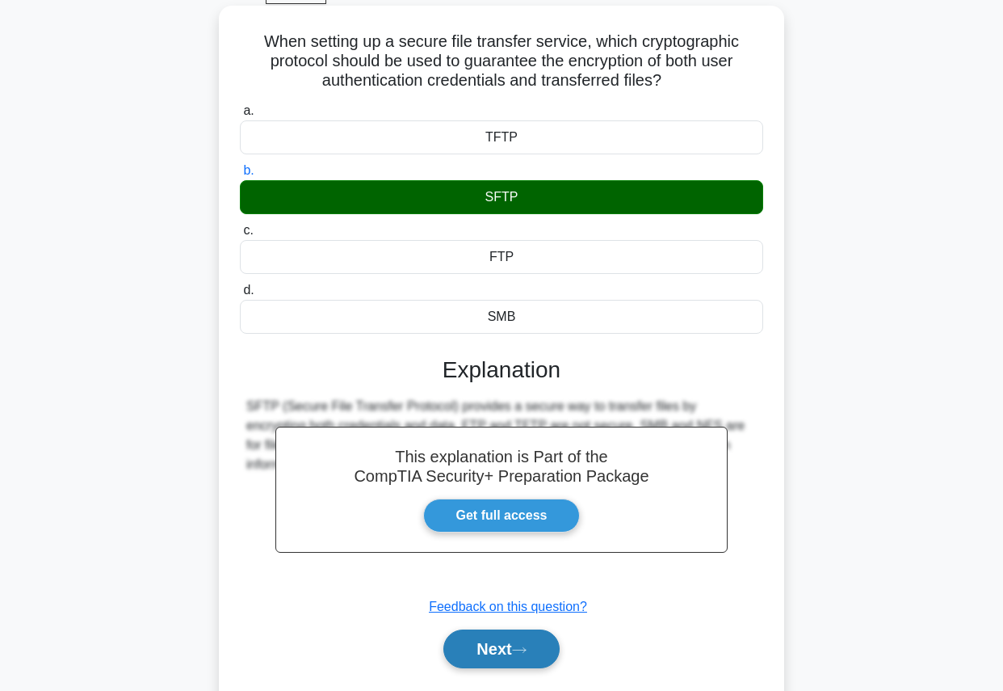
click at [488, 649] on button "Next" at bounding box center [500, 648] width 115 height 39
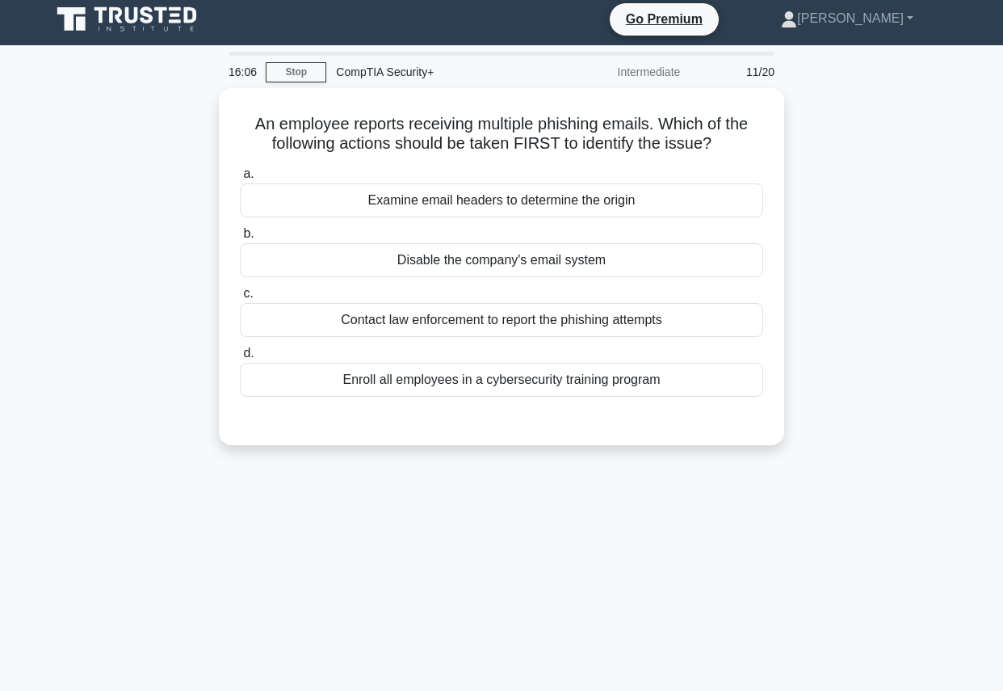
scroll to position [0, 0]
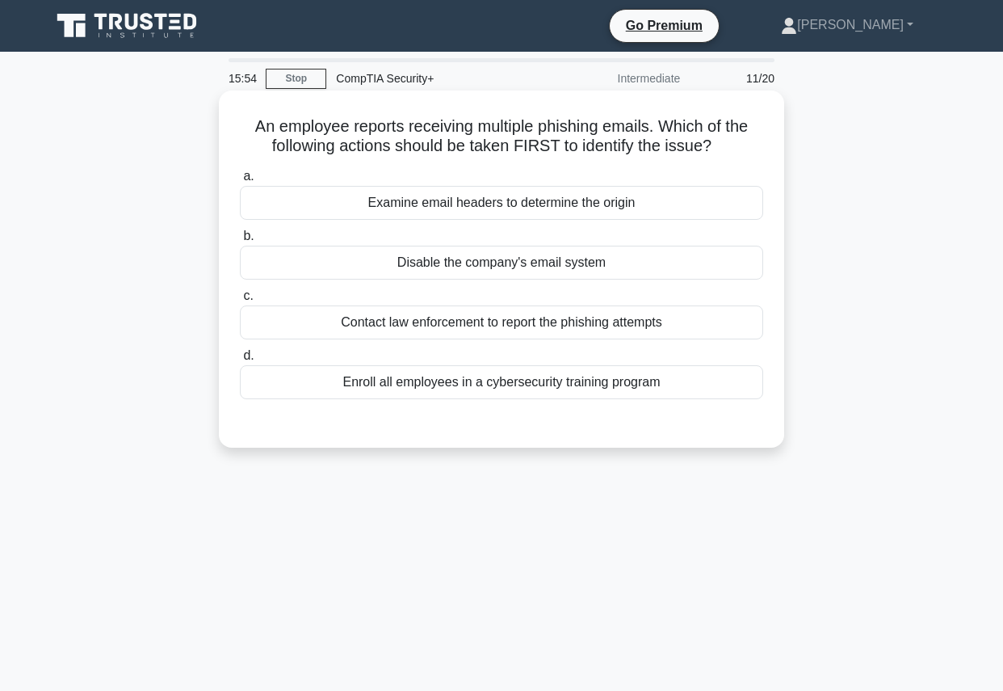
click at [503, 377] on div "Enroll all employees in a cybersecurity training program" at bounding box center [501, 382] width 523 height 34
click at [240, 361] on input "d. Enroll all employees in a cybersecurity training program" at bounding box center [240, 356] width 0 height 10
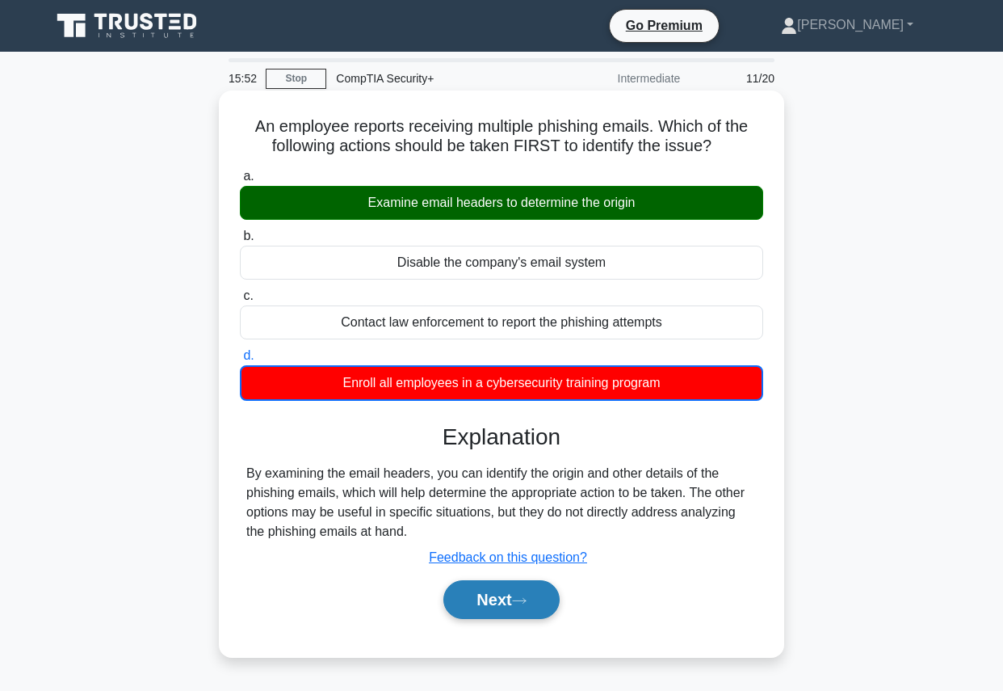
click at [500, 611] on button "Next" at bounding box center [500, 599] width 115 height 39
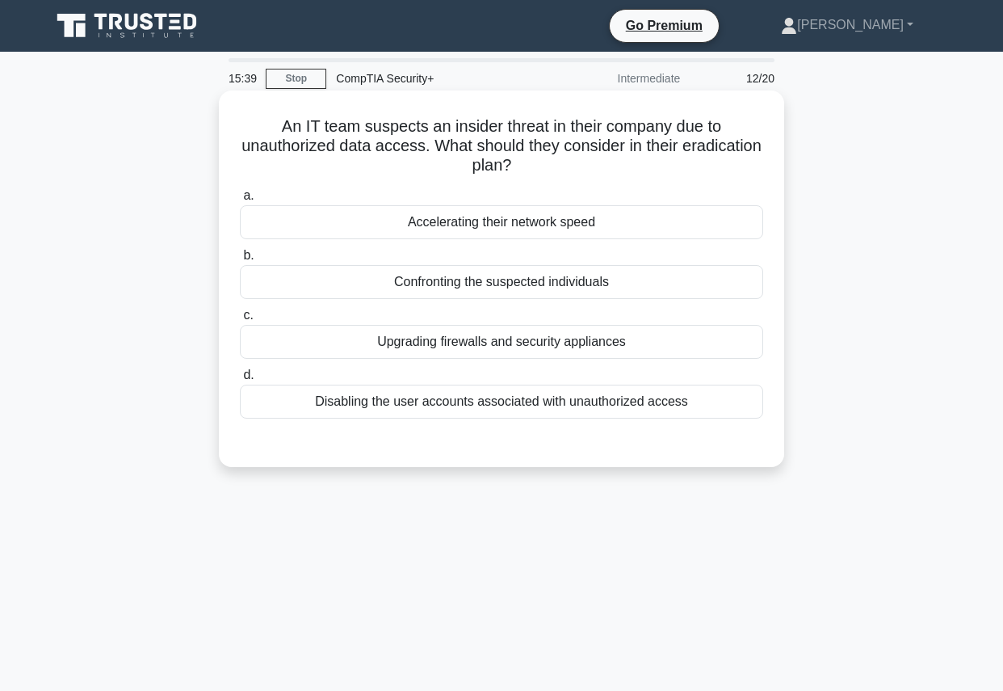
click at [549, 409] on div "Disabling the user accounts associated with unauthorized access" at bounding box center [501, 401] width 523 height 34
click at [240, 380] on input "d. Disabling the user accounts associated with unauthorized access" at bounding box center [240, 375] width 0 height 10
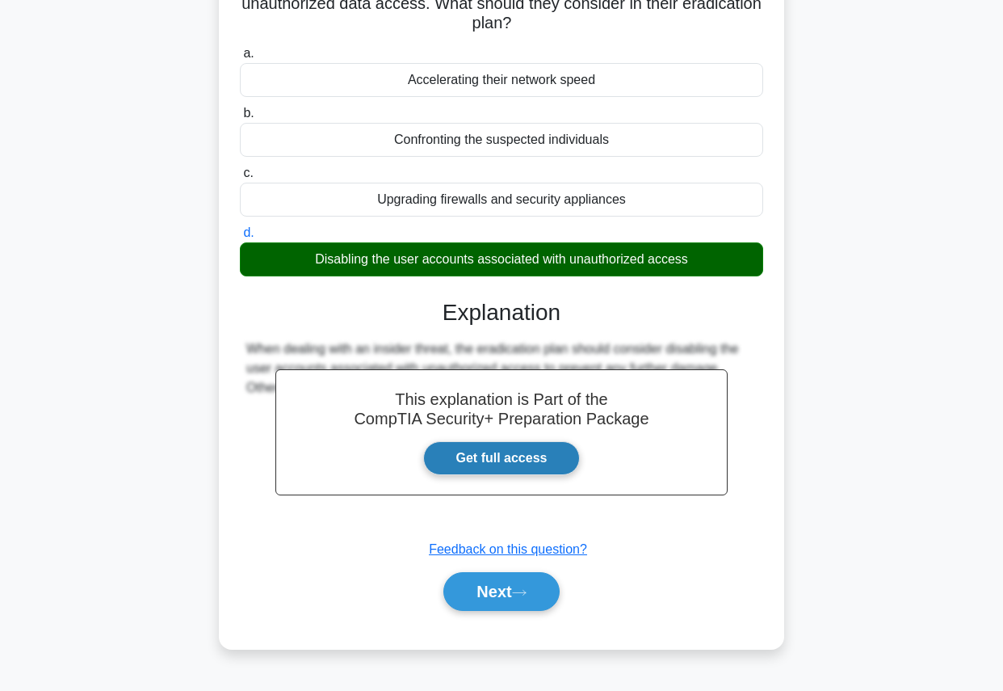
scroll to position [182, 0]
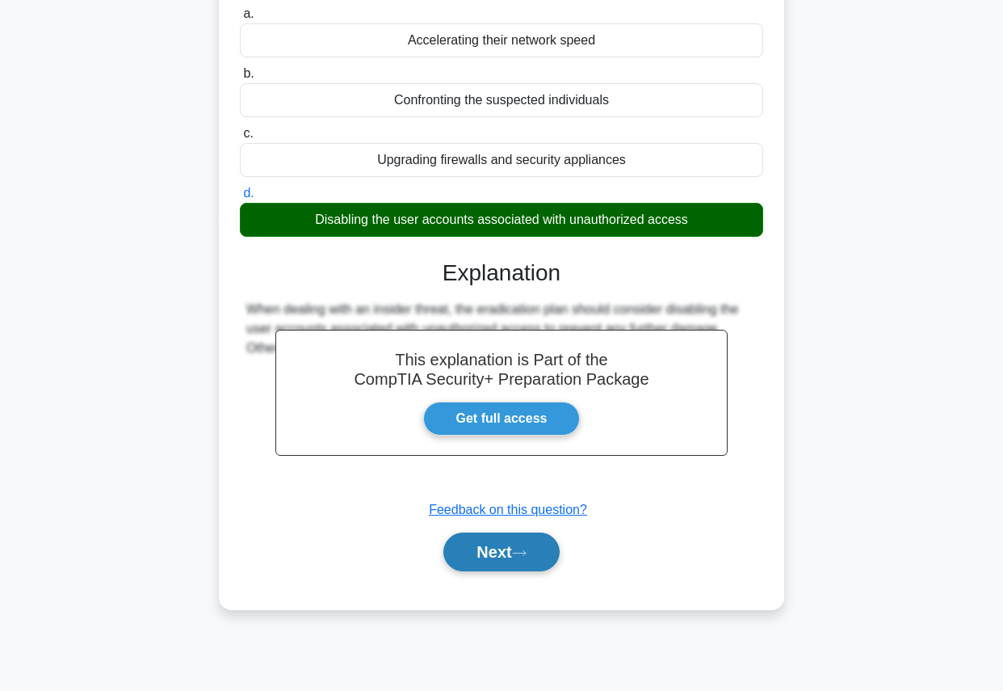
click at [495, 556] on button "Next" at bounding box center [500, 551] width 115 height 39
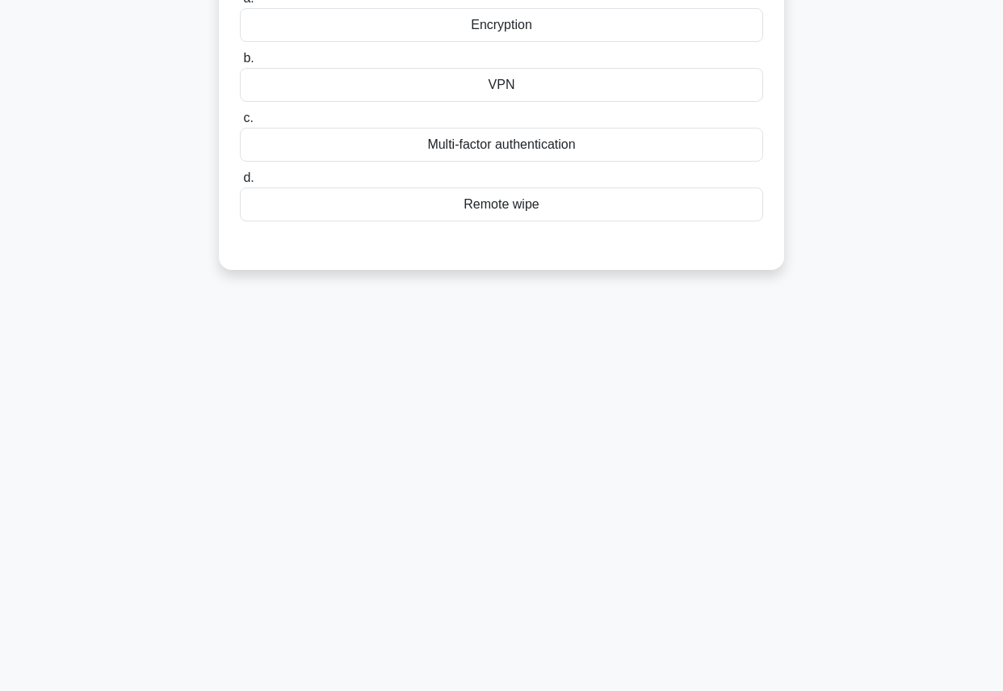
scroll to position [0, 0]
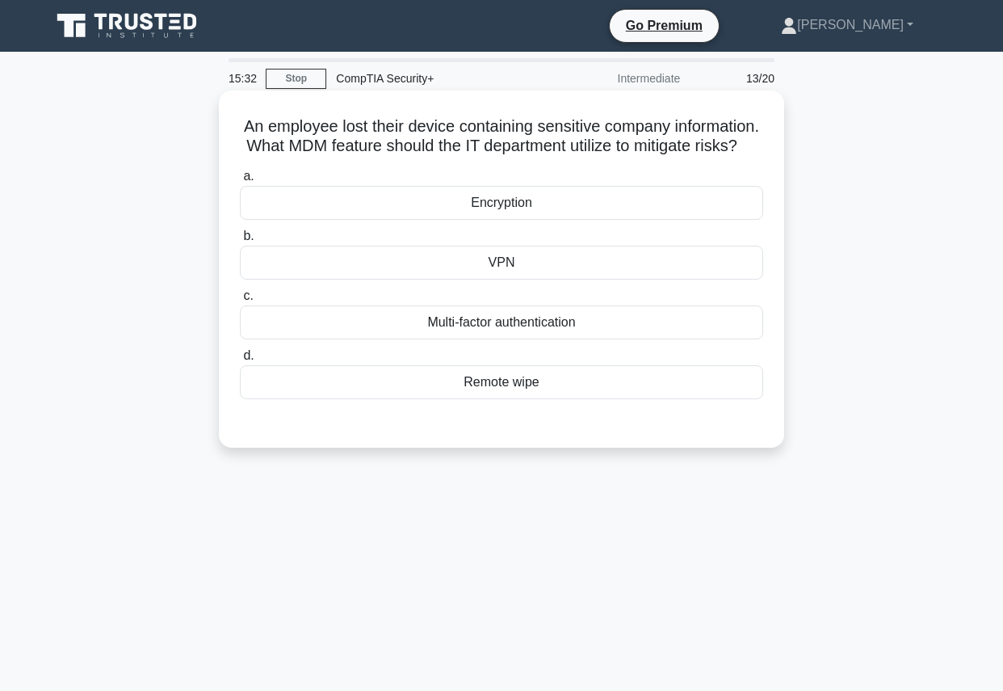
click at [537, 387] on div "Remote wipe" at bounding box center [501, 382] width 523 height 34
click at [240, 361] on input "d. Remote wipe" at bounding box center [240, 356] width 0 height 10
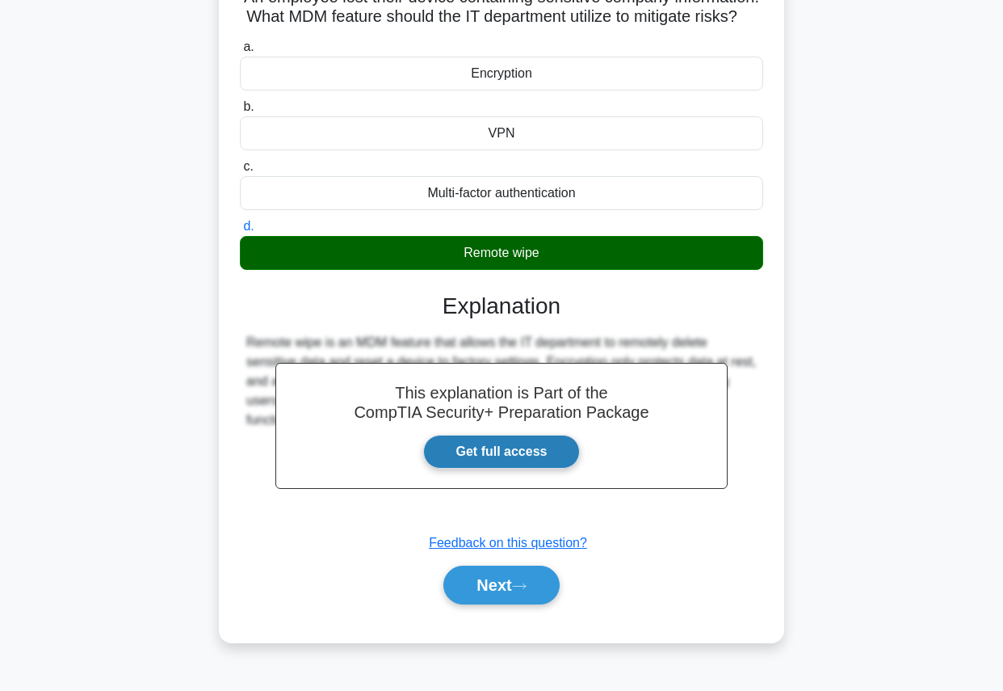
scroll to position [182, 0]
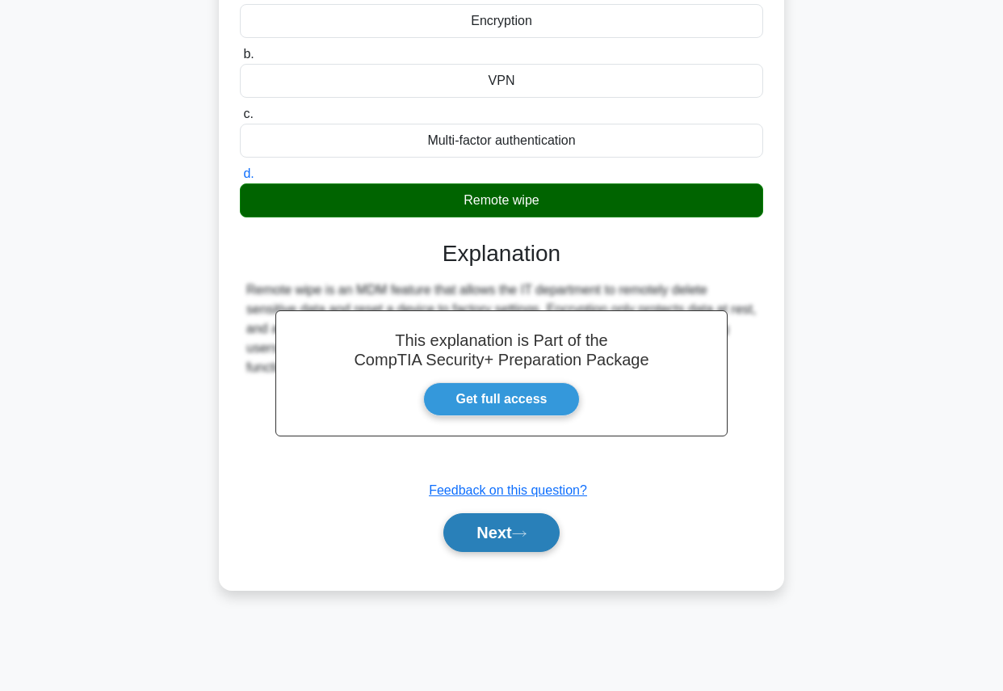
click at [520, 526] on button "Next" at bounding box center [500, 532] width 115 height 39
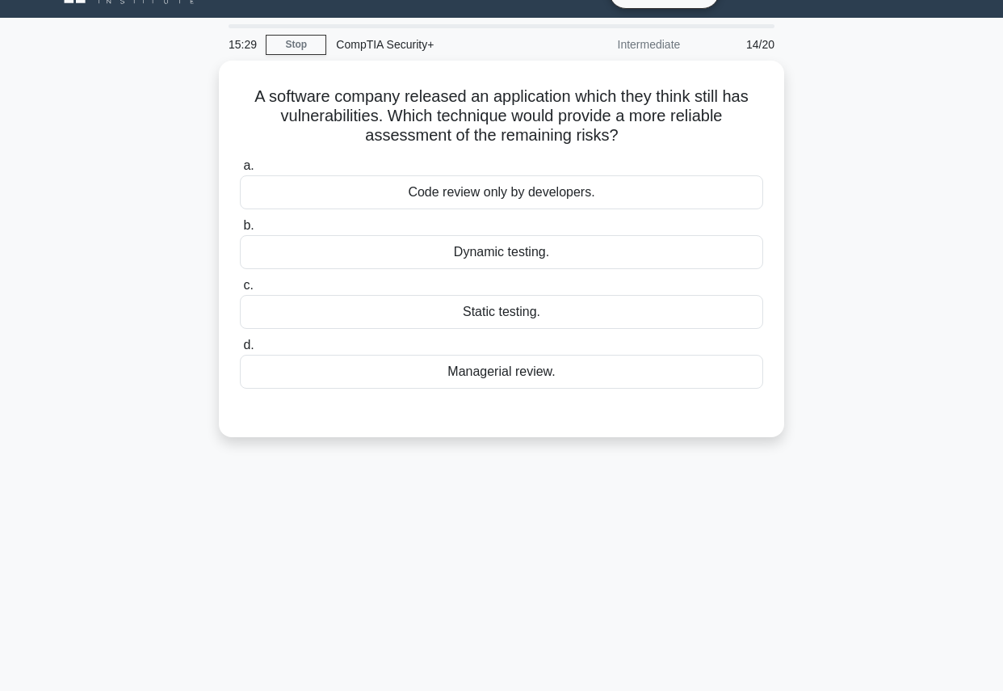
scroll to position [0, 0]
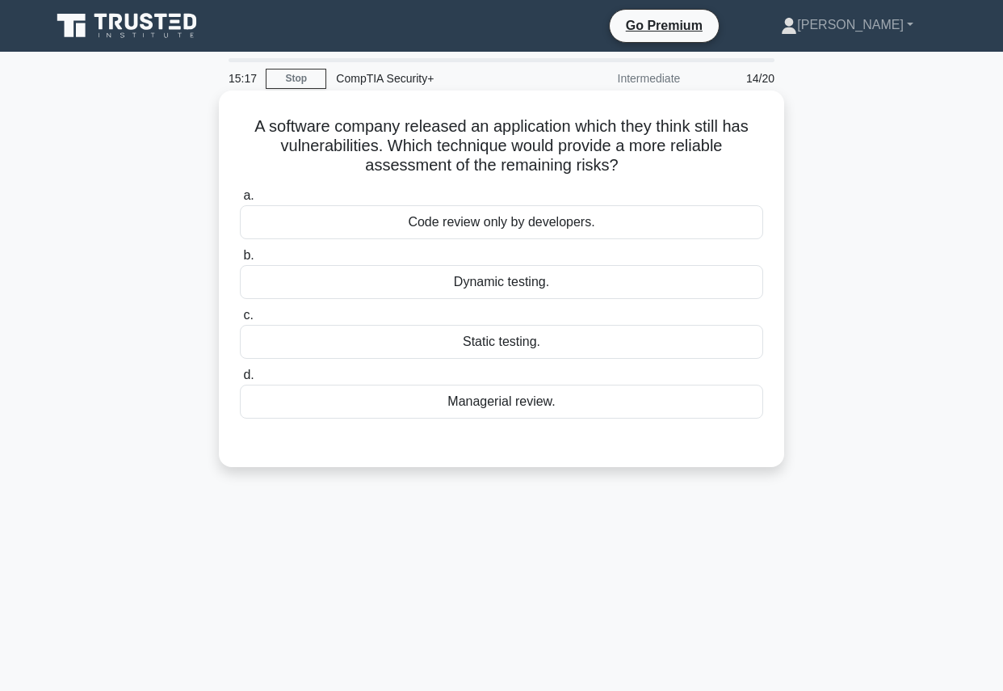
click at [572, 284] on div "Dynamic testing." at bounding box center [501, 282] width 523 height 34
click at [240, 261] on input "b. Dynamic testing." at bounding box center [240, 255] width 0 height 10
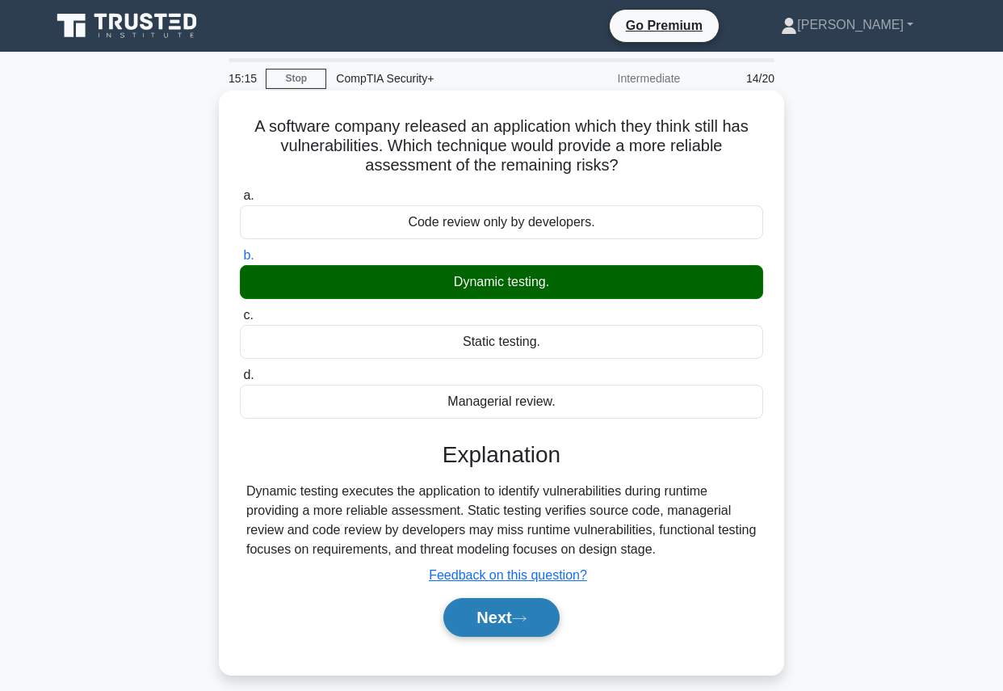
click at [483, 618] on button "Next" at bounding box center [500, 617] width 115 height 39
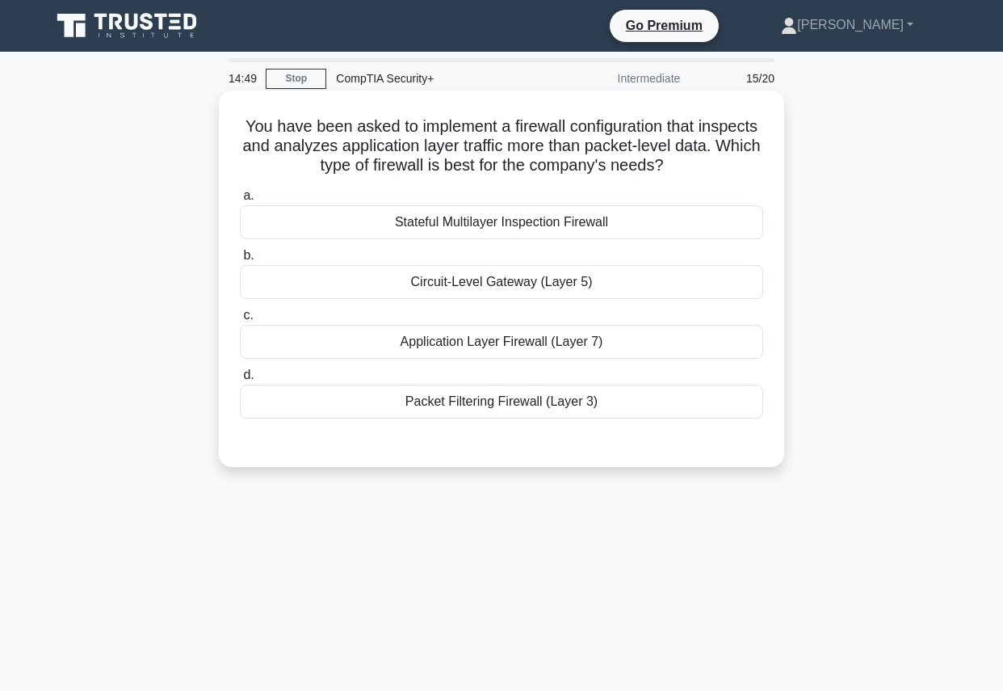
click at [582, 338] on div "Application Layer Firewall (Layer 7)" at bounding box center [501, 342] width 523 height 34
click at [240, 321] on input "c. Application Layer Firewall (Layer 7)" at bounding box center [240, 315] width 0 height 10
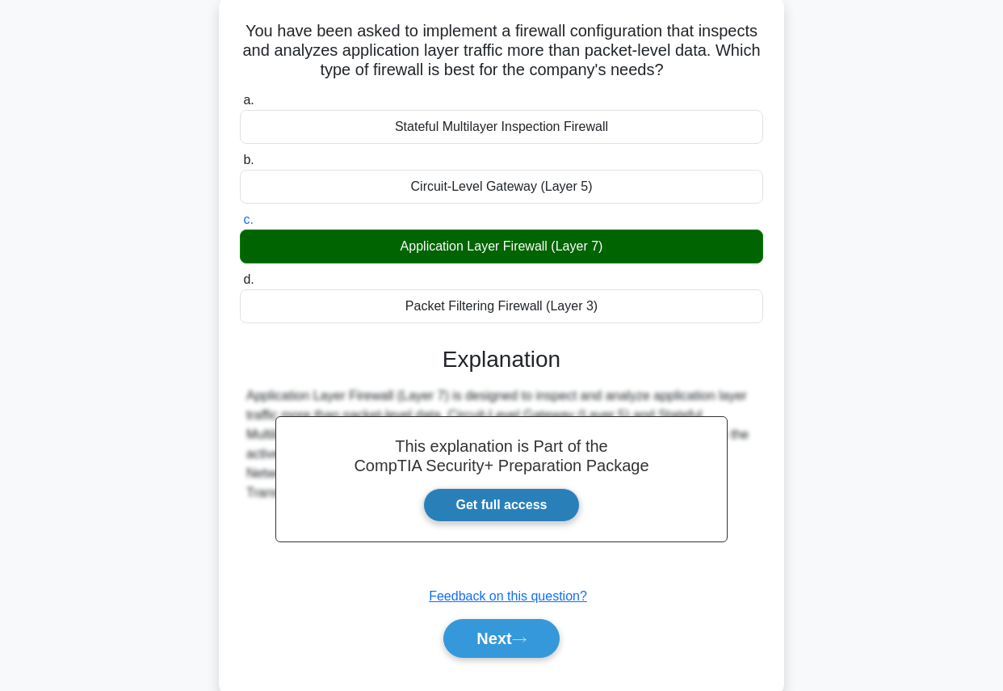
scroll to position [182, 0]
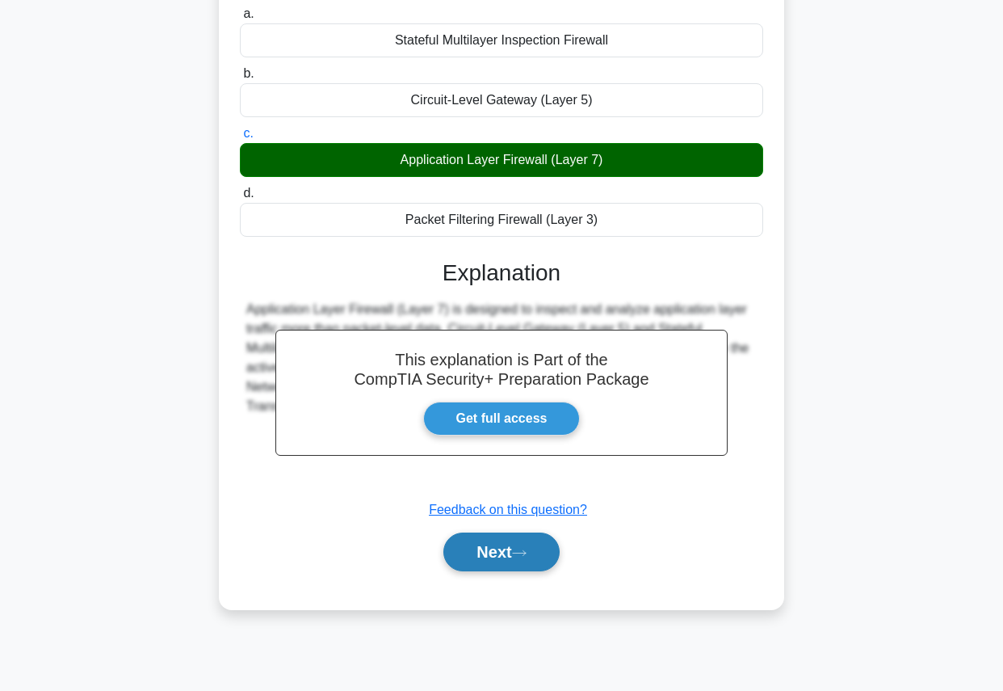
click at [498, 554] on button "Next" at bounding box center [500, 551] width 115 height 39
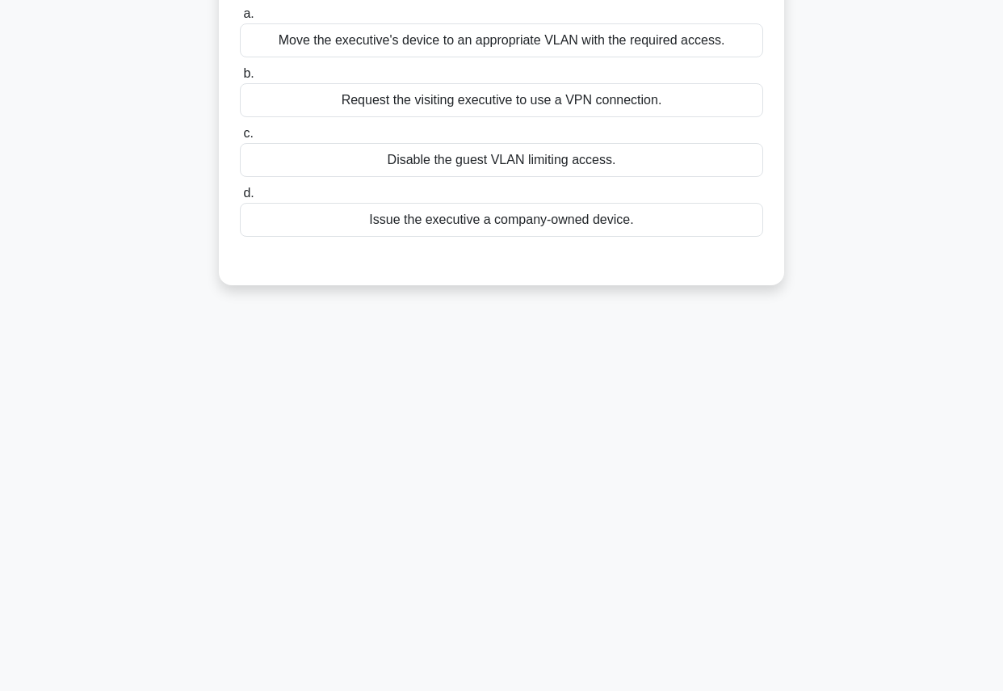
scroll to position [0, 0]
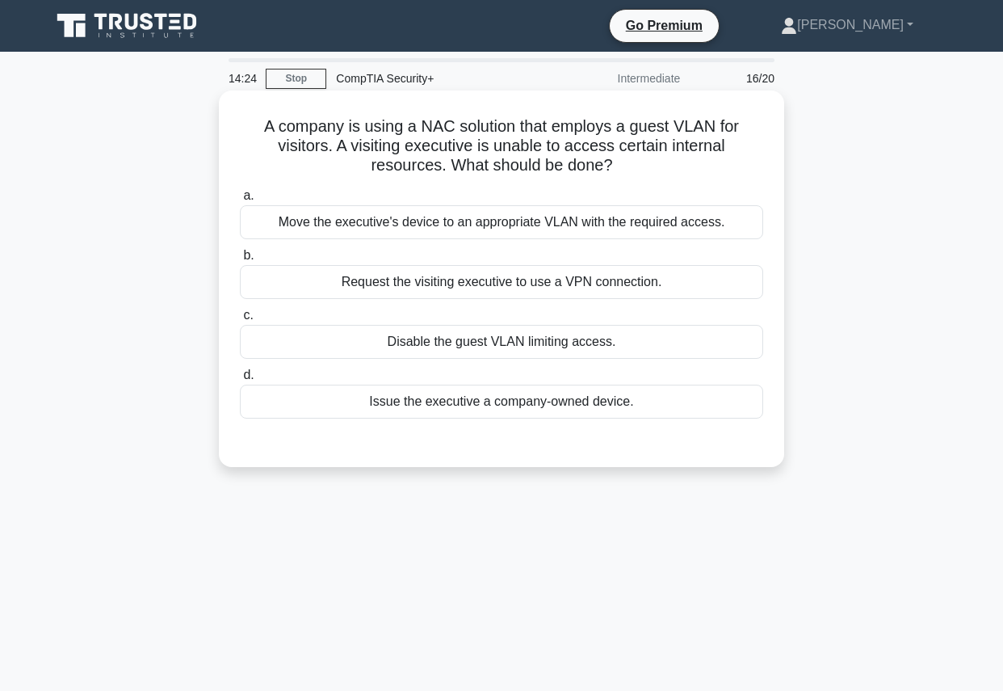
click at [573, 282] on div "Request the visiting executive to use a VPN connection." at bounding box center [501, 282] width 523 height 34
click at [240, 261] on input "b. Request the visiting executive to use a VPN connection." at bounding box center [240, 255] width 0 height 10
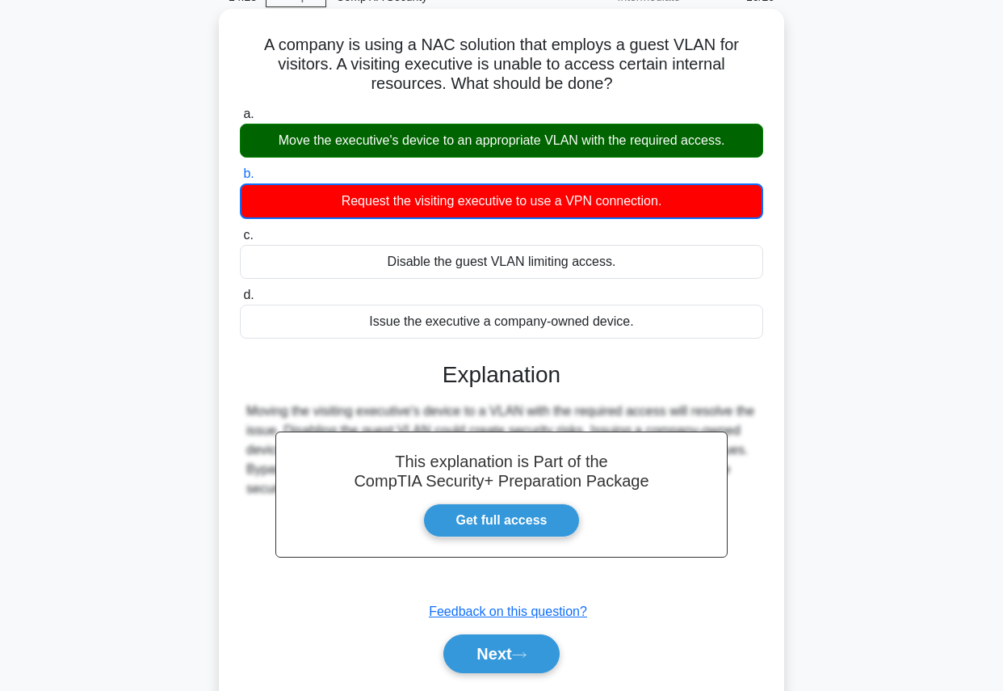
scroll to position [136, 0]
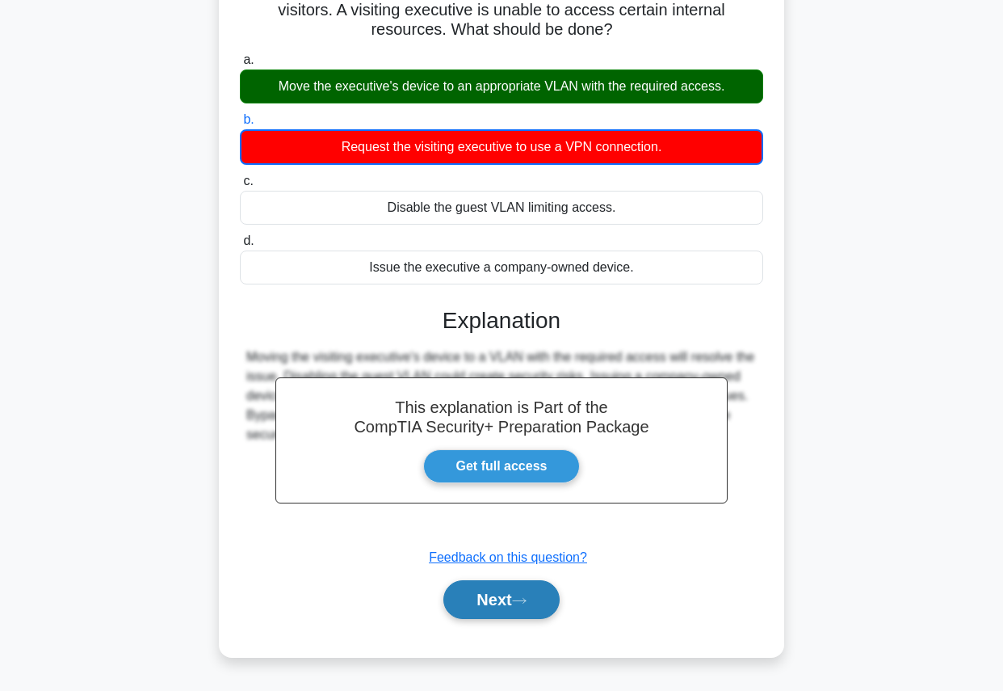
click at [503, 602] on button "Next" at bounding box center [500, 599] width 115 height 39
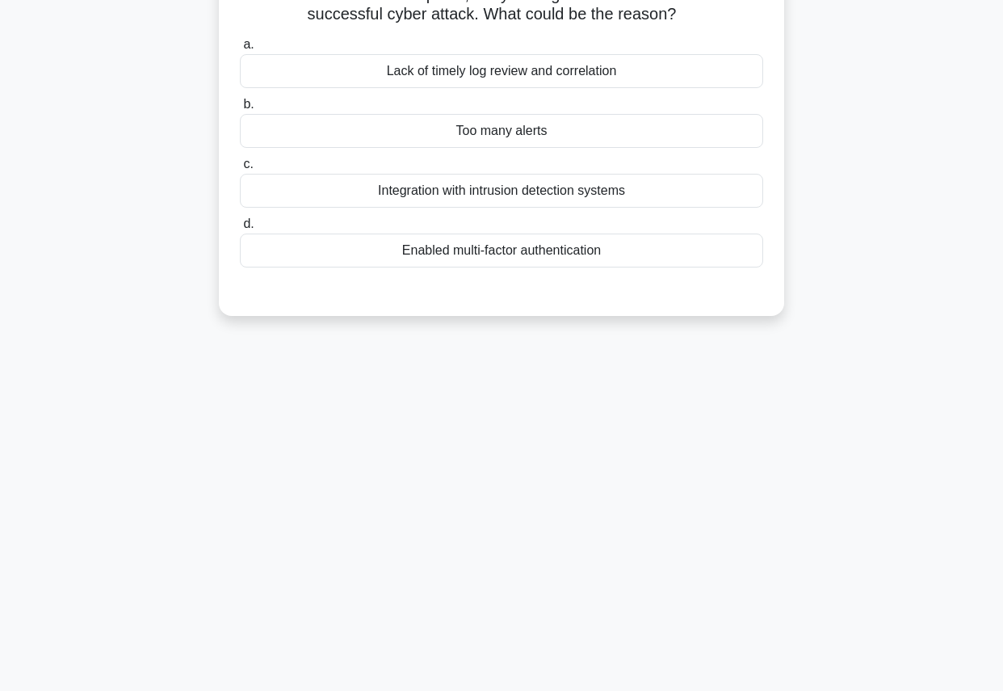
scroll to position [0, 0]
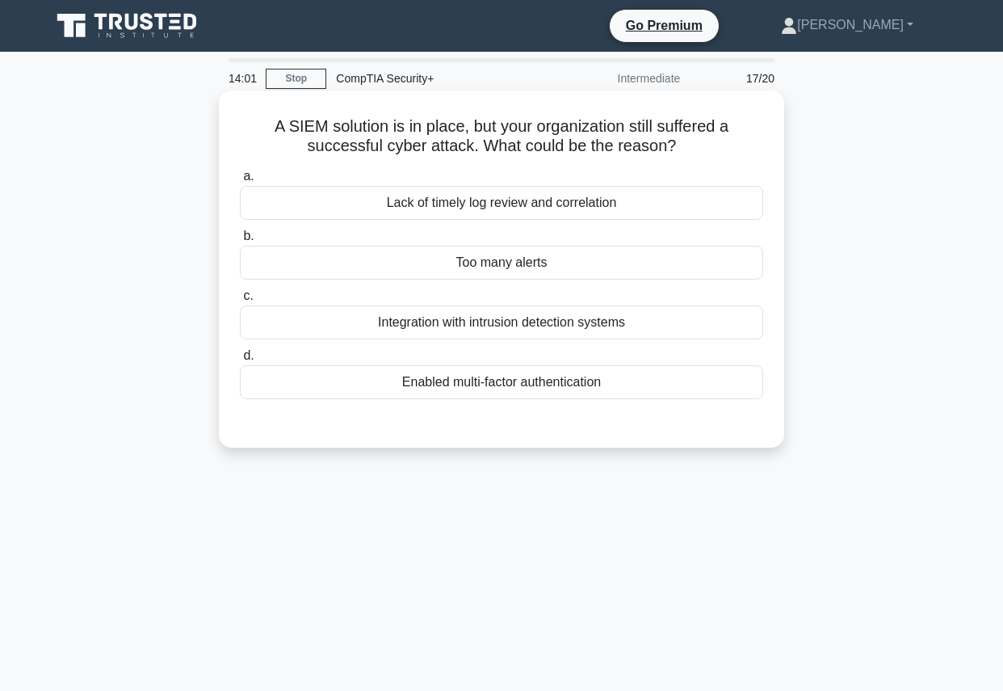
click at [618, 204] on div "Lack of timely log review and correlation" at bounding box center [501, 203] width 523 height 34
click at [240, 182] on input "a. Lack of timely log review and correlation" at bounding box center [240, 176] width 0 height 10
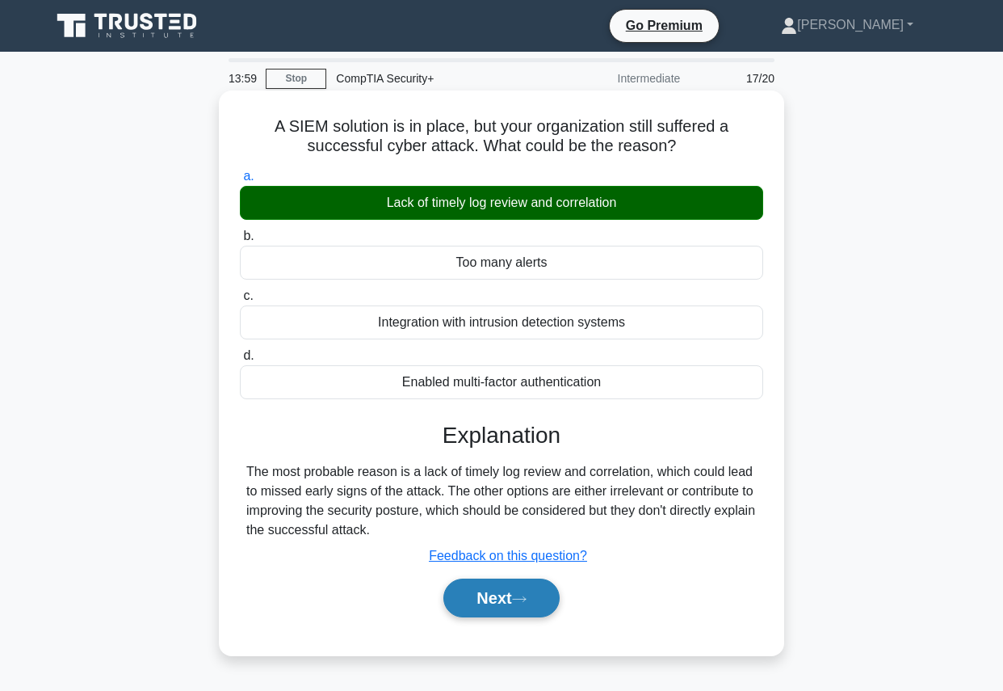
click at [490, 593] on button "Next" at bounding box center [500, 597] width 115 height 39
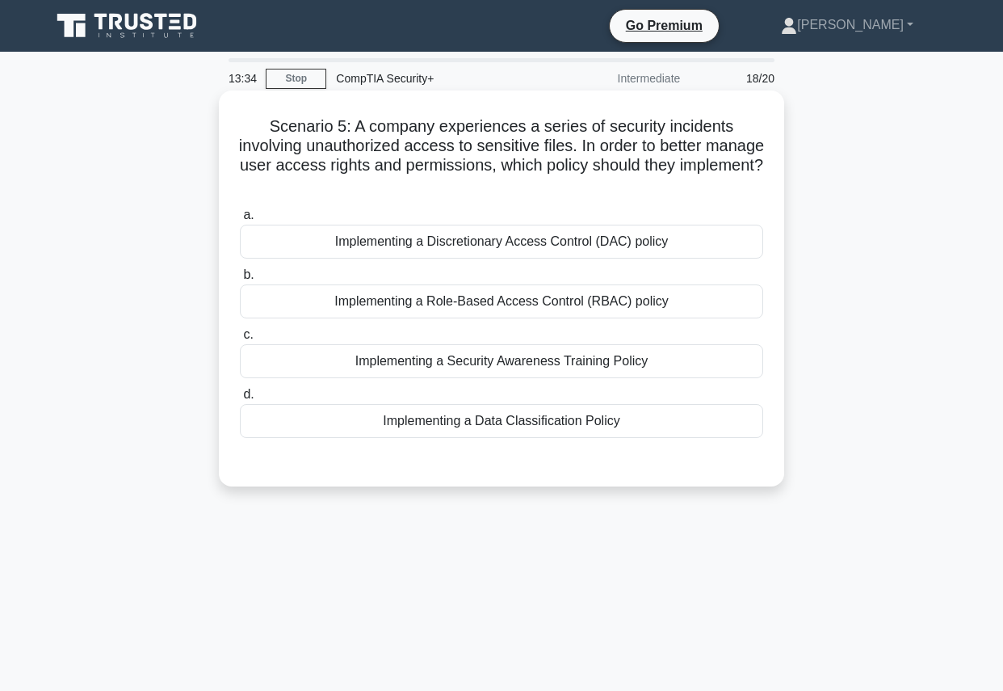
click at [561, 304] on div "Implementing a Role-Based Access Control (RBAC) policy" at bounding box center [501, 301] width 523 height 34
click at [240, 280] on input "b. Implementing a Role-Based Access Control (RBAC) policy" at bounding box center [240, 275] width 0 height 10
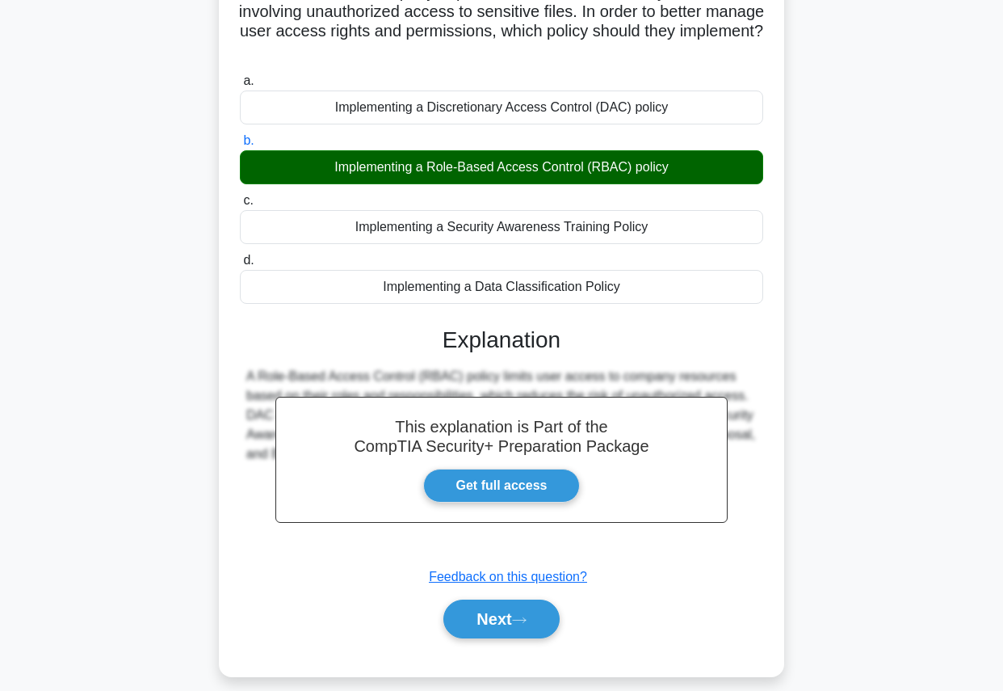
scroll to position [180, 0]
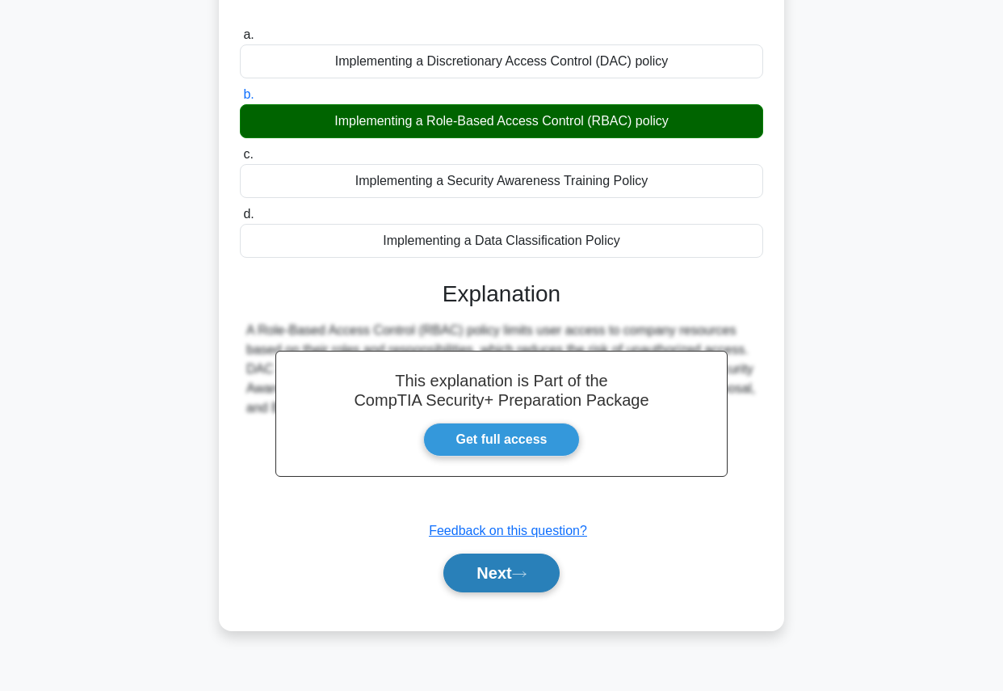
click at [506, 577] on button "Next" at bounding box center [500, 572] width 115 height 39
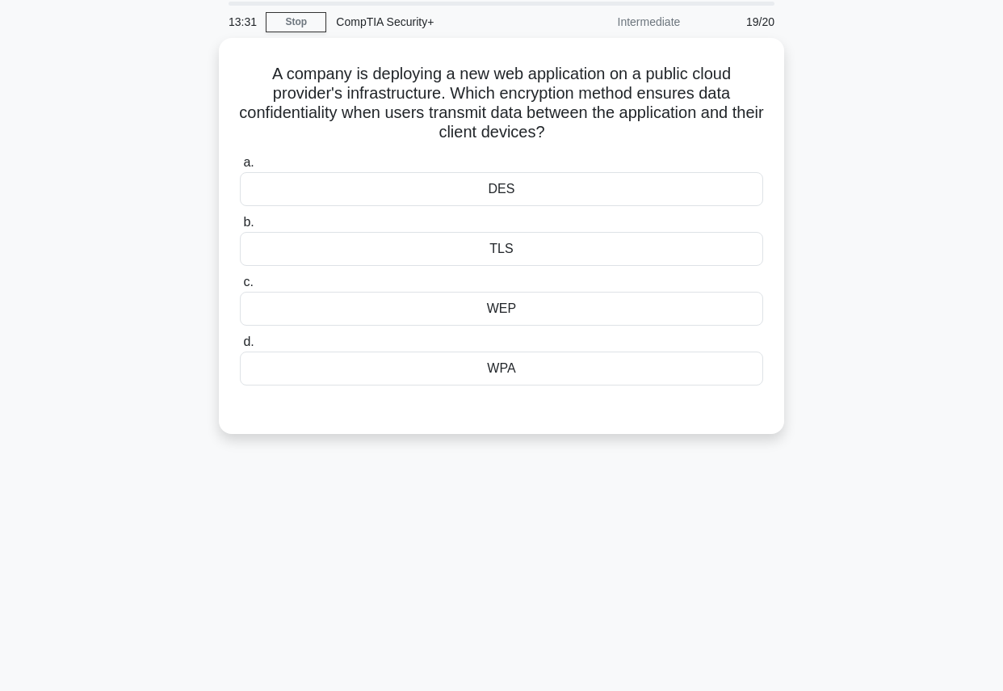
scroll to position [0, 0]
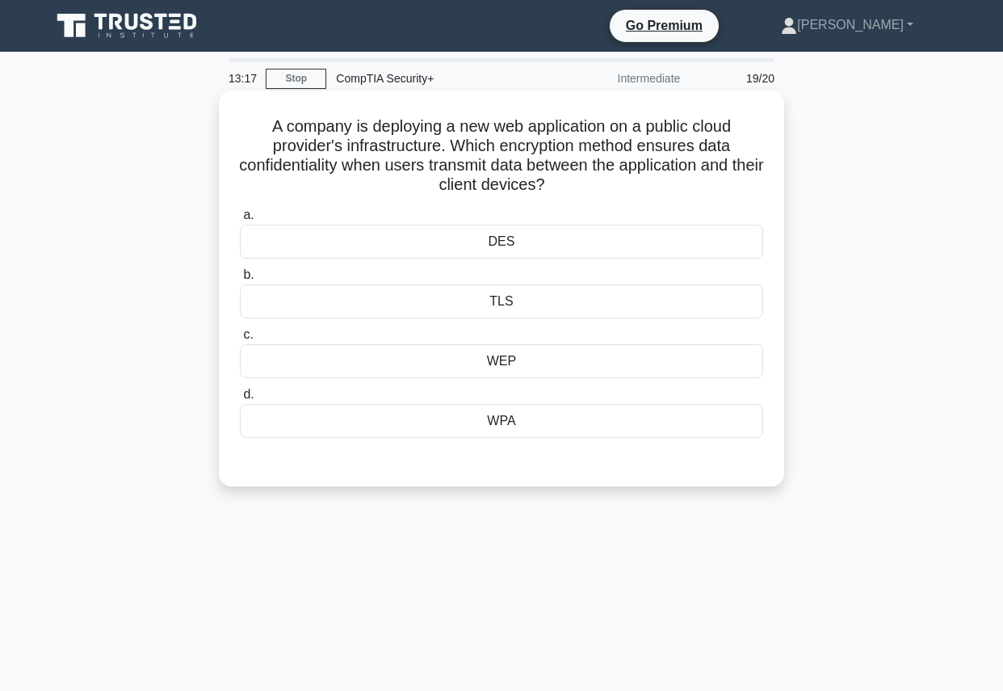
click at [548, 305] on div "TLS" at bounding box center [501, 301] width 523 height 34
click at [240, 280] on input "b. TLS" at bounding box center [240, 275] width 0 height 10
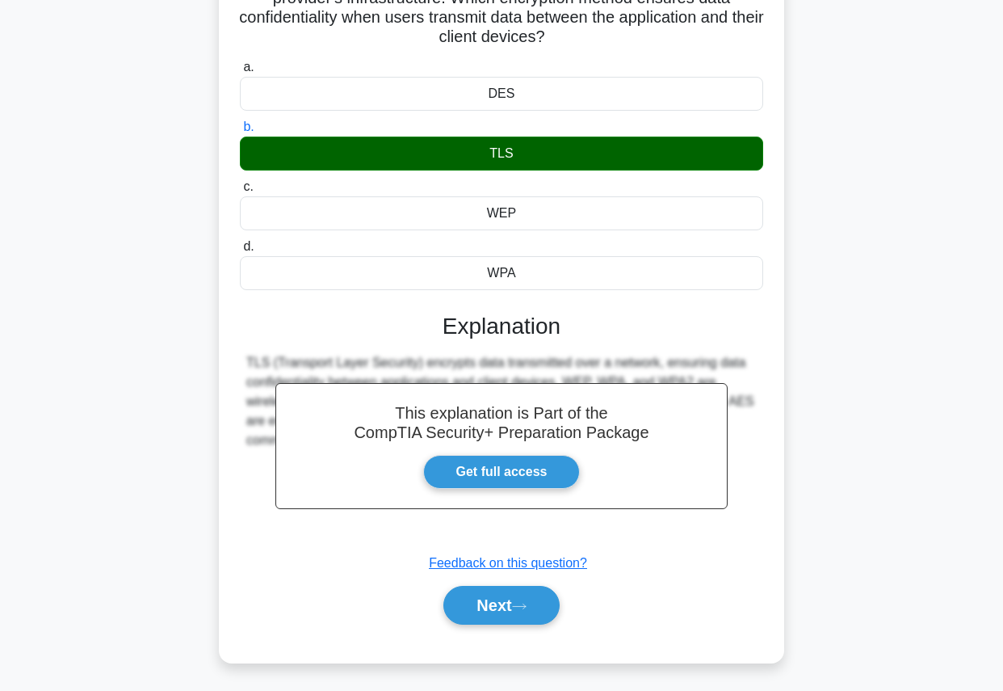
scroll to position [182, 0]
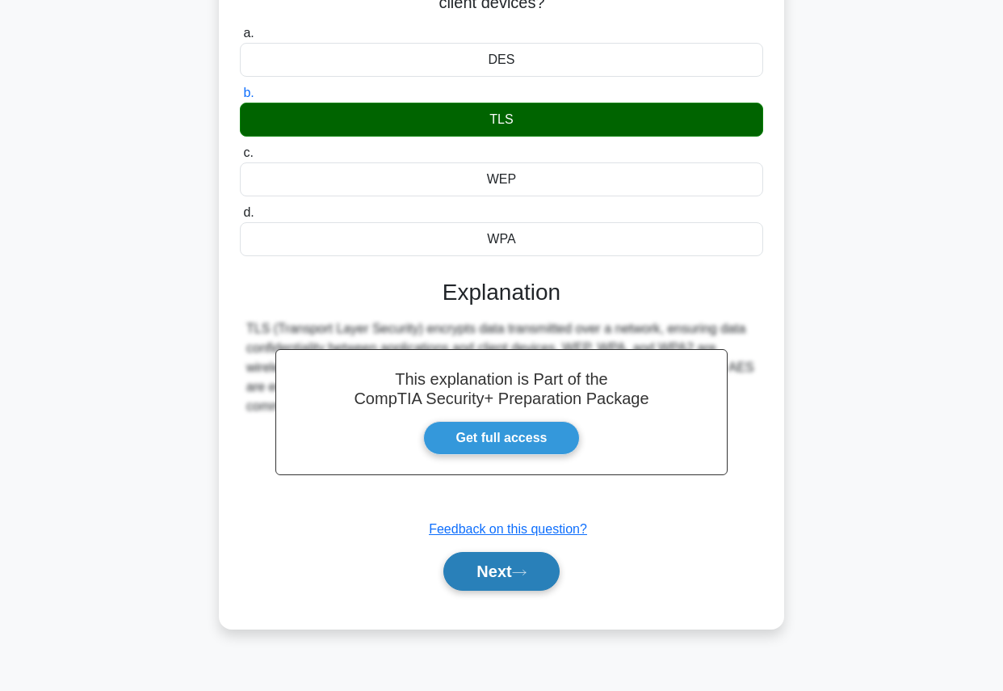
click at [508, 566] on button "Next" at bounding box center [500, 571] width 115 height 39
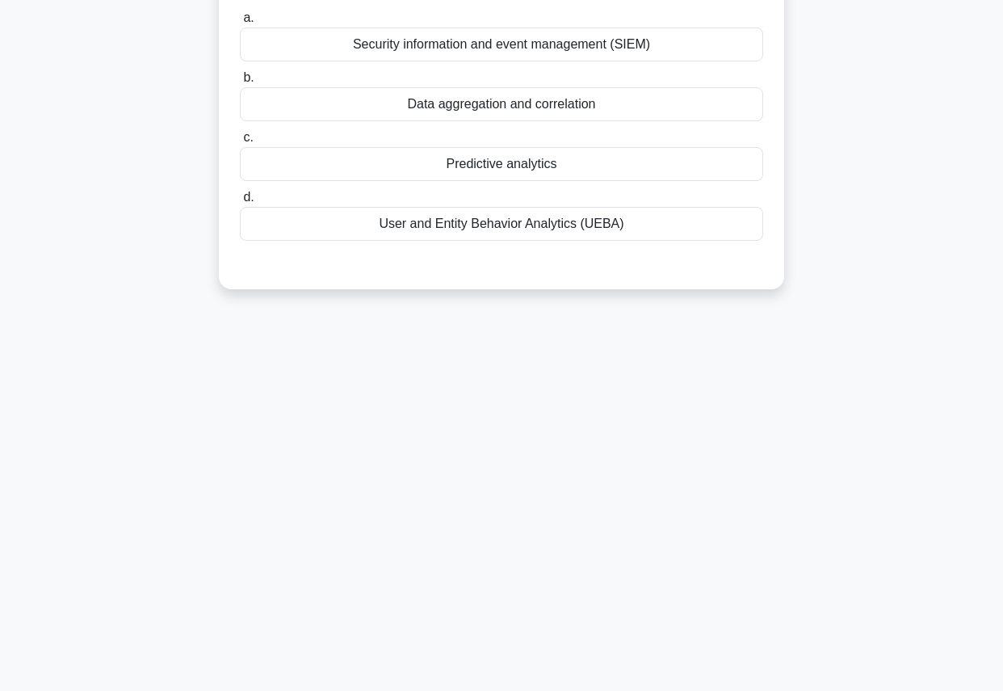
scroll to position [0, 0]
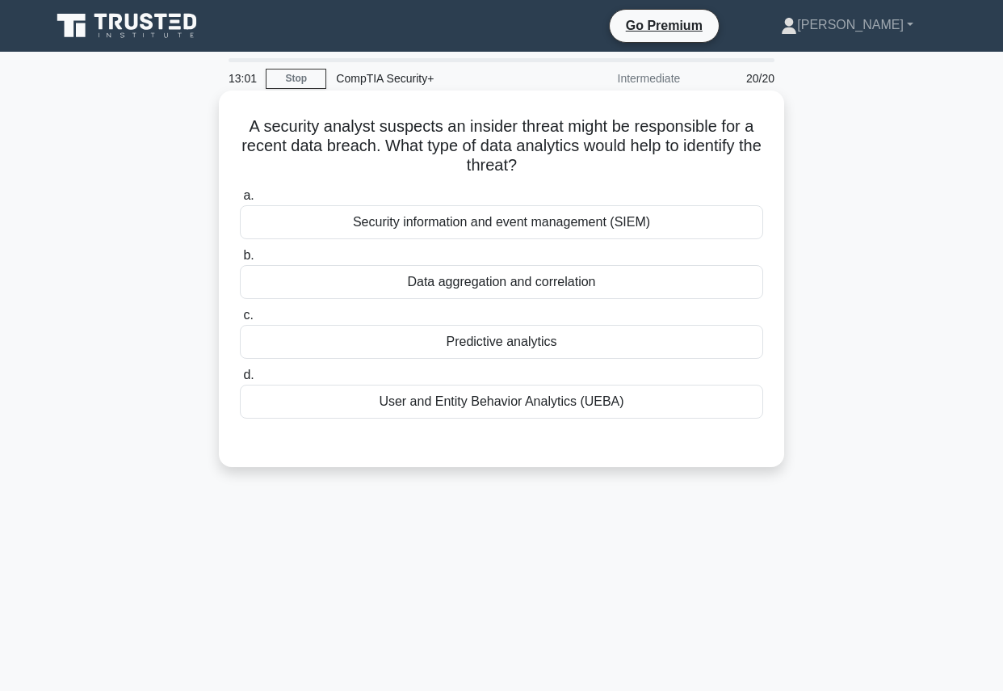
click at [612, 276] on div "Data aggregation and correlation" at bounding box center [501, 282] width 523 height 34
click at [240, 261] on input "b. Data aggregation and correlation" at bounding box center [240, 255] width 0 height 10
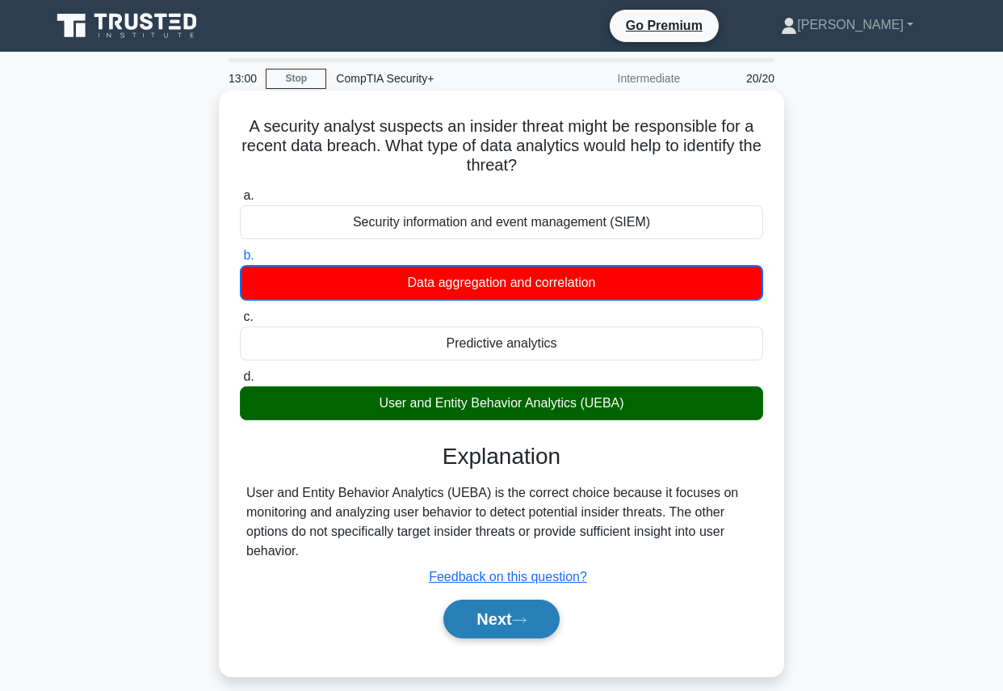
click at [509, 614] on button "Next" at bounding box center [500, 618] width 115 height 39
